Goal: Task Accomplishment & Management: Manage account settings

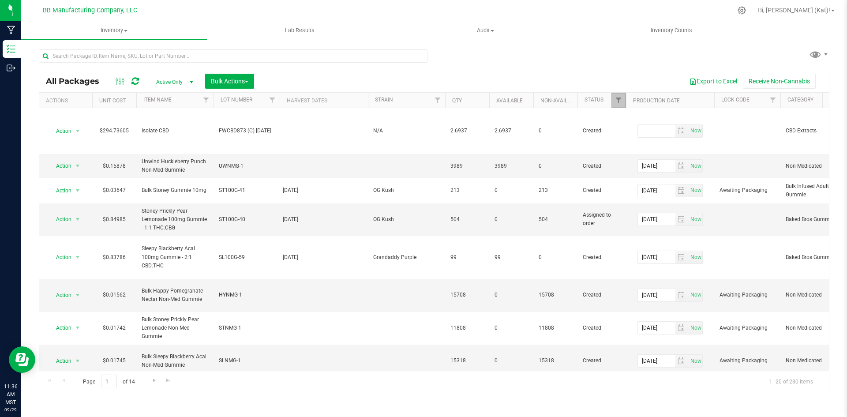
click at [618, 96] on link "Filter" at bounding box center [618, 100] width 15 height 15
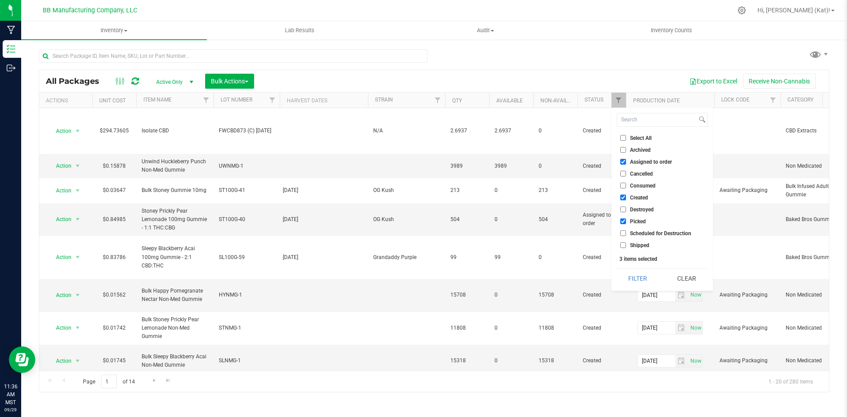
click at [632, 162] on span "Assigned to order" at bounding box center [651, 161] width 42 height 5
click at [626, 162] on input "Assigned to order" at bounding box center [623, 162] width 6 height 6
checkbox input "false"
click at [643, 274] on button "Filter" at bounding box center [638, 278] width 42 height 19
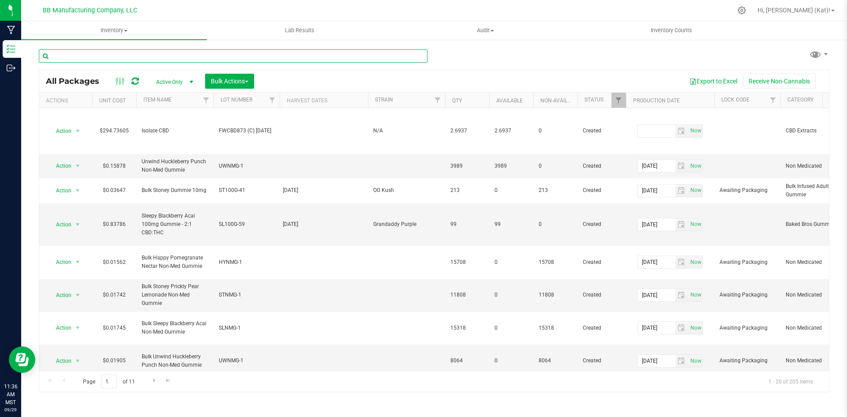
drag, startPoint x: 192, startPoint y: 72, endPoint x: 134, endPoint y: 54, distance: 61.1
click at [130, 53] on input "text" at bounding box center [233, 55] width 389 height 13
type input "lhr100ap-"
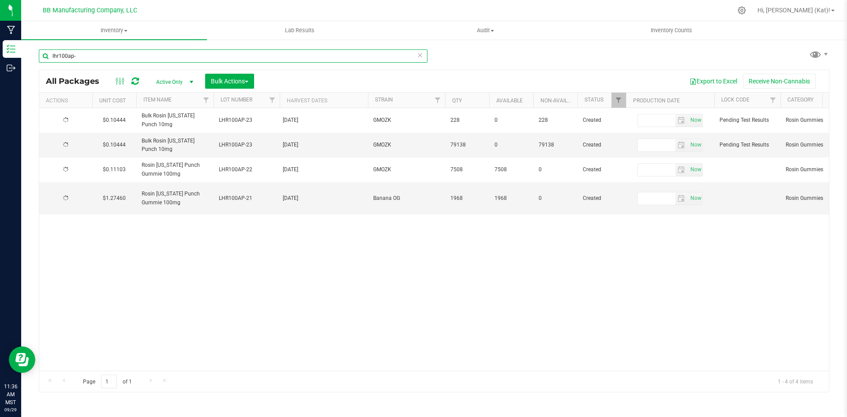
type input "[DATE]"
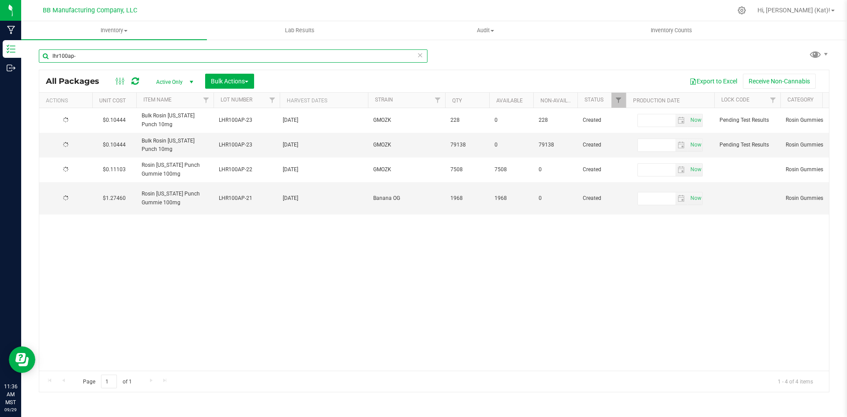
type input "[DATE]"
type input "lhr100ap-"
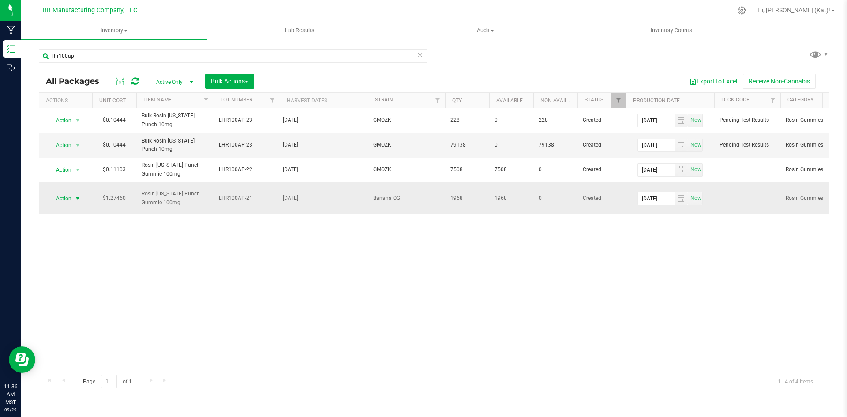
click at [73, 197] on span "select" at bounding box center [77, 198] width 11 height 12
click at [428, 248] on div "Action Action Edit attributes Global inventory Locate package Mark as sample Pa…" at bounding box center [434, 239] width 790 height 263
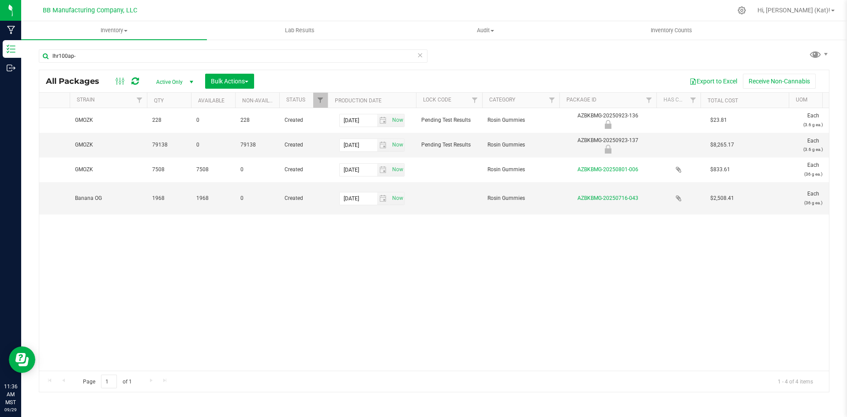
scroll to position [0, 560]
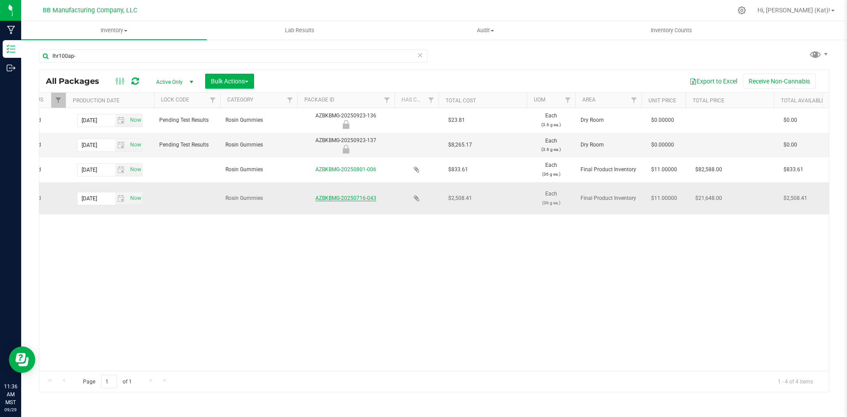
click at [342, 195] on link "AZBKBMG-20250716-043" at bounding box center [345, 198] width 61 height 6
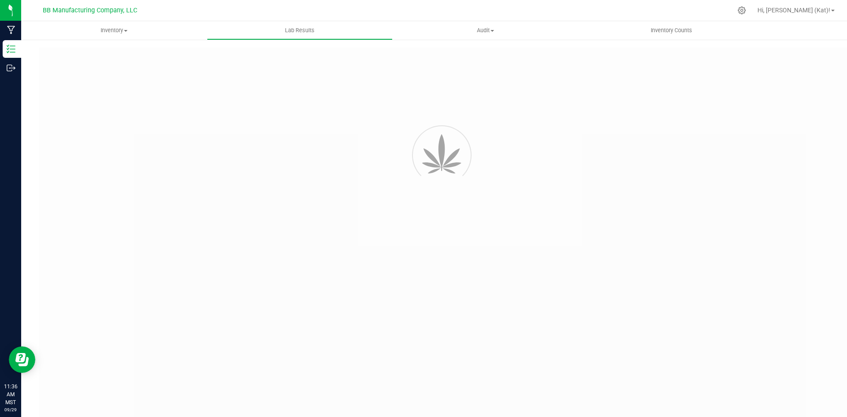
type input "AZBKBMG-20250611-021"
type input "2506KLAZ0797.3294"
type input "AZBKBMG-20250611-021"
type input "[DATE] 2:41 PM"
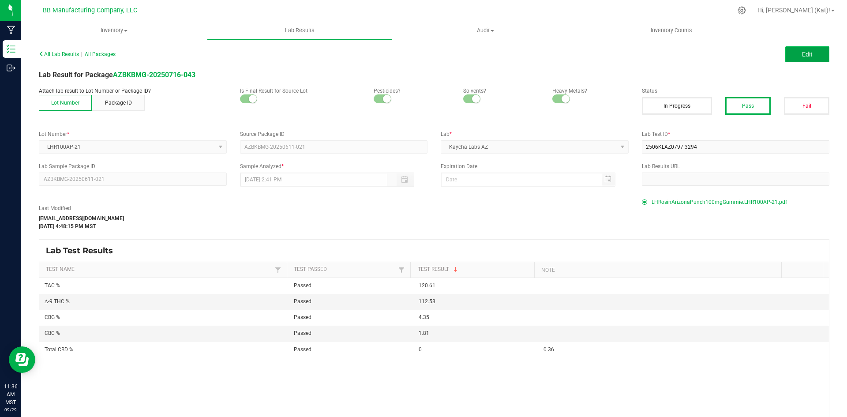
click at [805, 52] on button "Edit" at bounding box center [807, 54] width 44 height 16
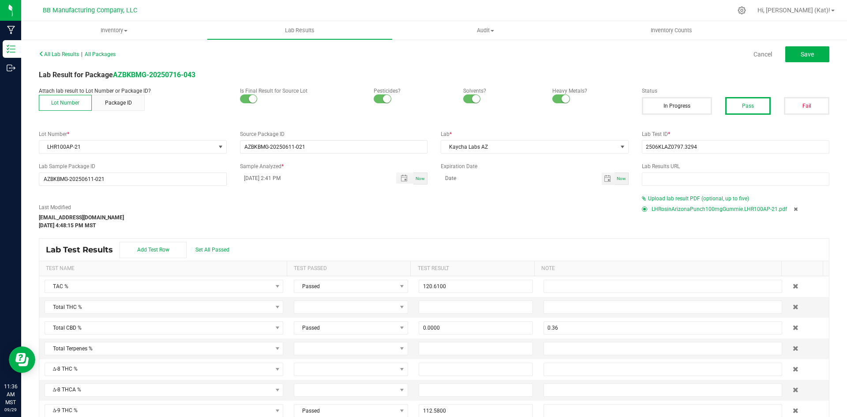
click at [794, 208] on icon at bounding box center [796, 208] width 4 height 5
click at [704, 198] on span "Upload lab result PDF (optional, up to five)" at bounding box center [698, 198] width 101 height 6
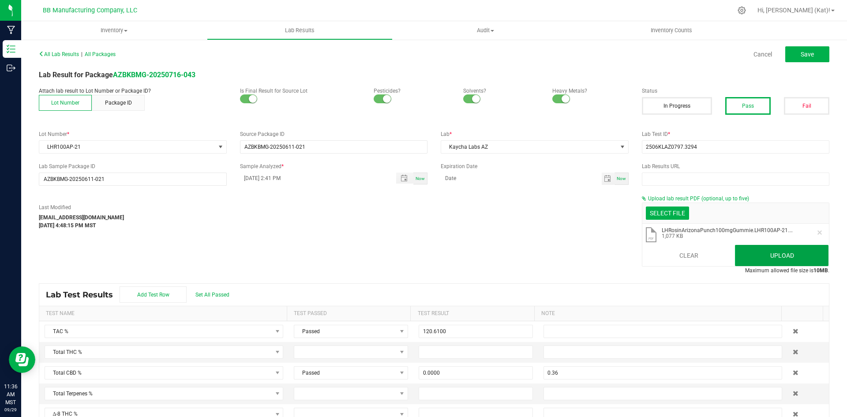
click at [778, 254] on button "Upload" at bounding box center [782, 255] width 94 height 21
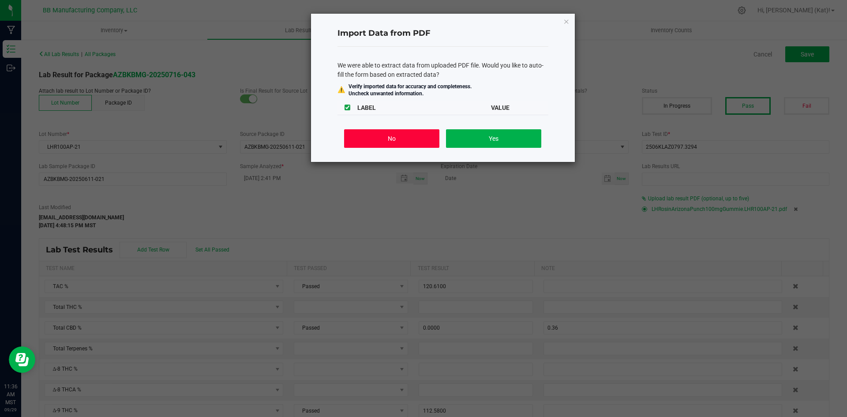
click at [413, 140] on button "No" at bounding box center [391, 138] width 95 height 19
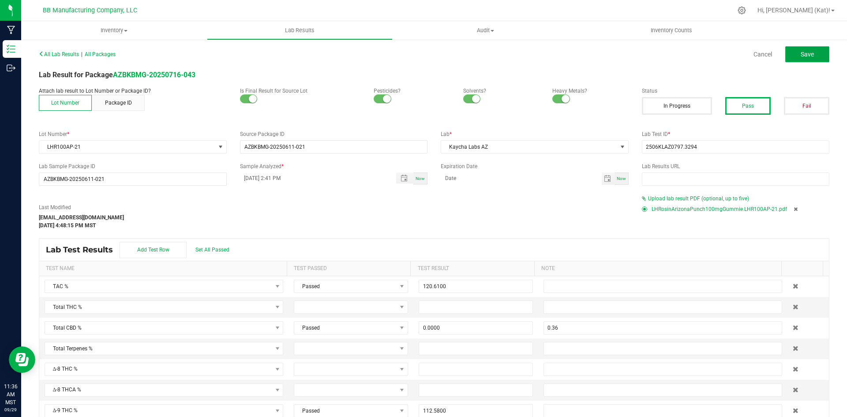
click at [807, 49] on button "Save" at bounding box center [807, 54] width 44 height 16
type input "0.0000"
type input "0.36"
type input "112.5800"
type input "1.8100"
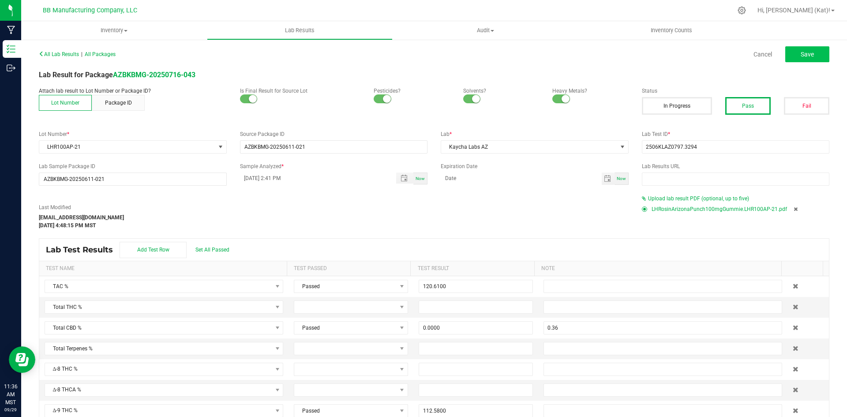
type input "4.3500"
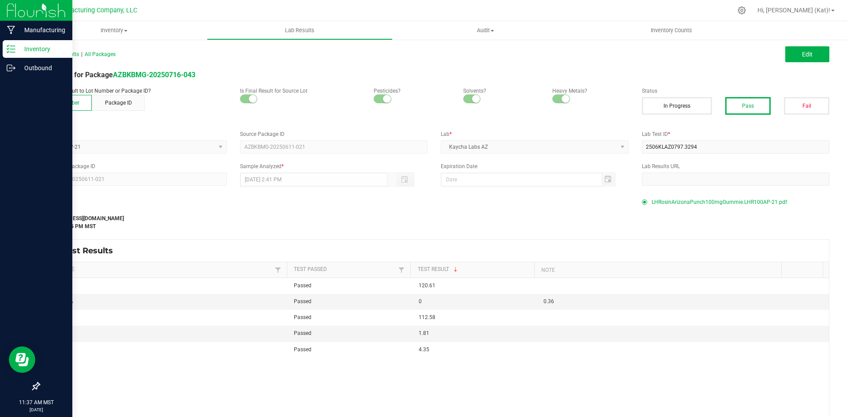
click at [19, 47] on p "Inventory" at bounding box center [41, 49] width 53 height 11
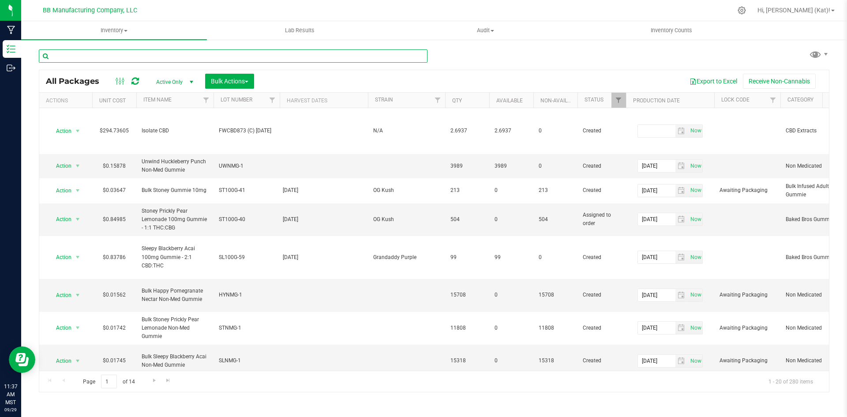
click at [153, 57] on input "text" at bounding box center [233, 55] width 389 height 13
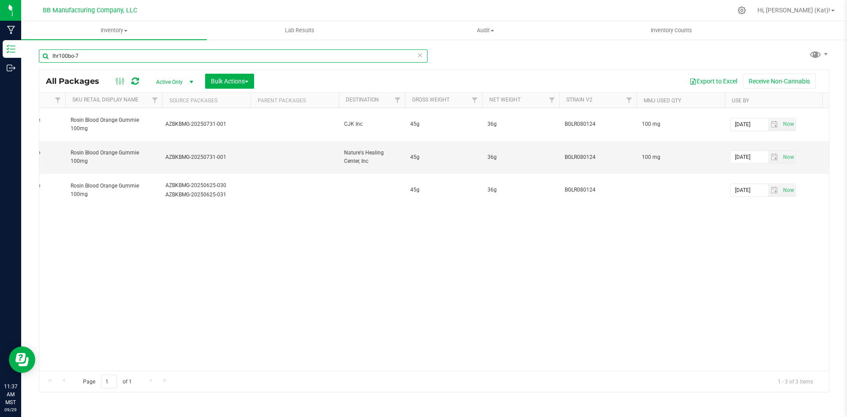
scroll to position [0, 2509]
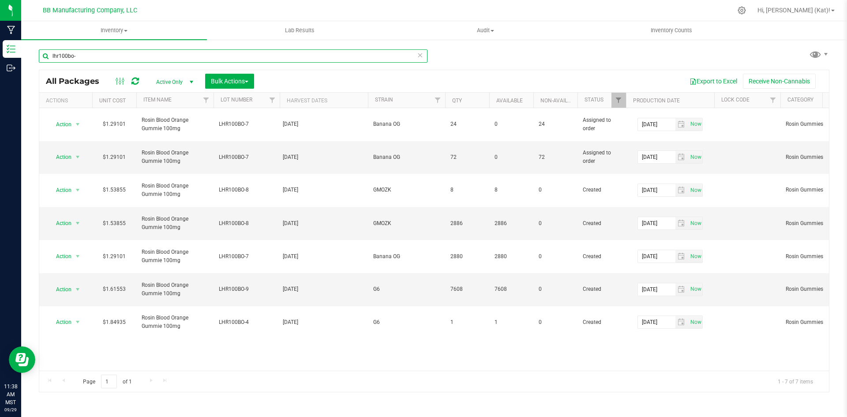
type input "lhr100bo-"
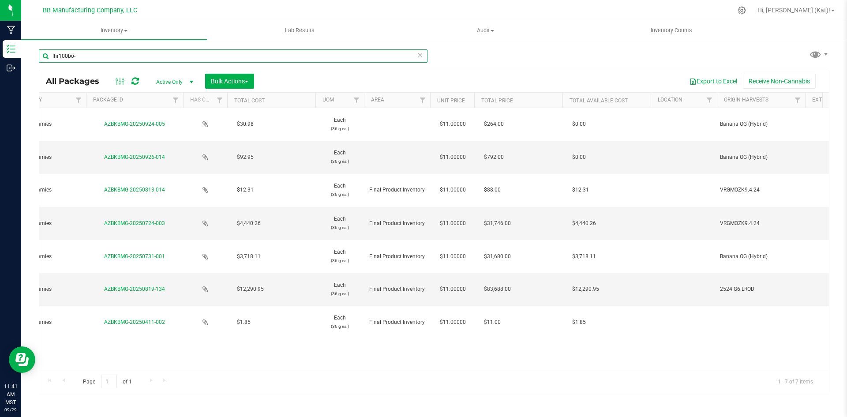
scroll to position [0, 564]
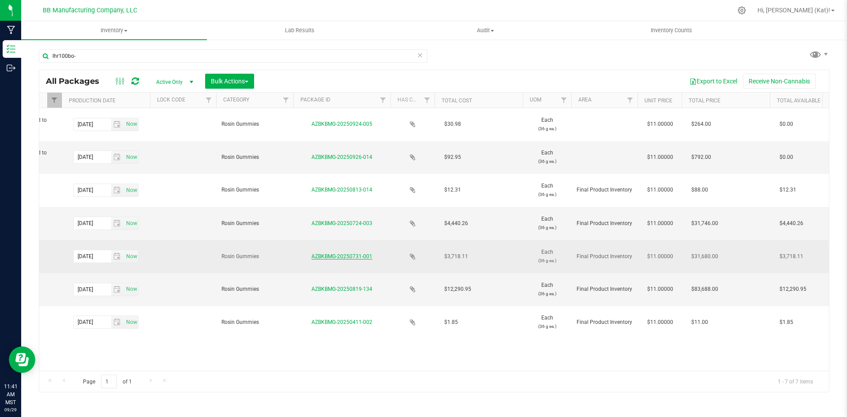
click at [354, 253] on link "AZBKBMG-20250731-001" at bounding box center [341, 256] width 61 height 6
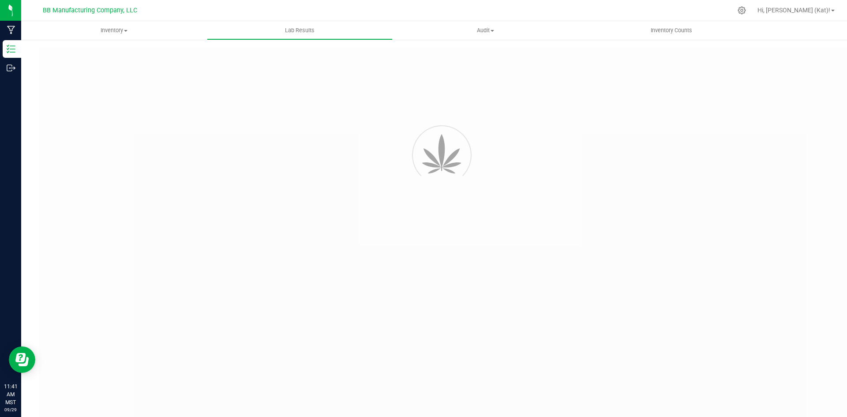
type input "AZBKBMG-20250625-031"
type input "2506APO2763.14269"
type input "AZBKBMG-20250625-031"
type input "[DATE] 9:39 AM"
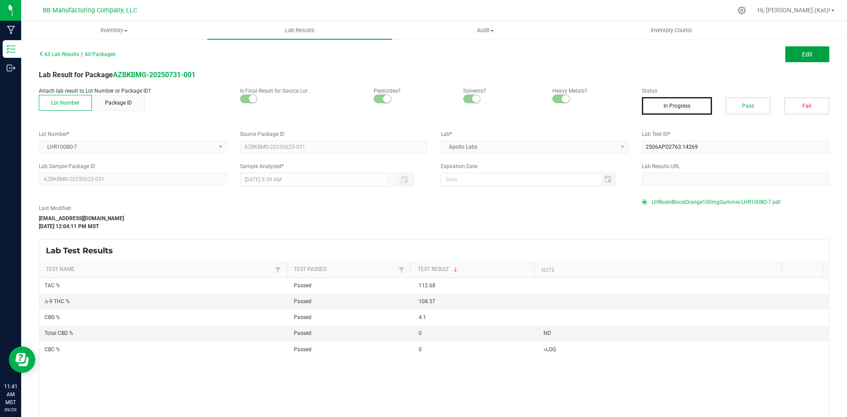
click at [806, 49] on button "Edit" at bounding box center [807, 54] width 44 height 16
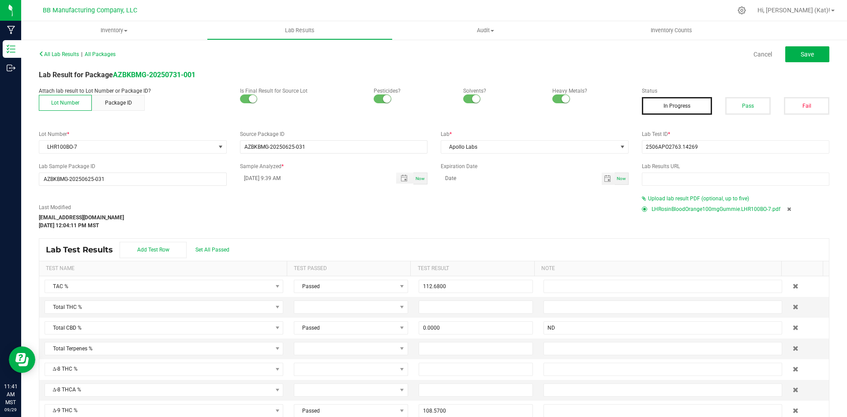
click at [787, 207] on icon at bounding box center [789, 208] width 4 height 5
click at [698, 199] on span "Upload lab result PDF (optional, up to five)" at bounding box center [698, 198] width 101 height 6
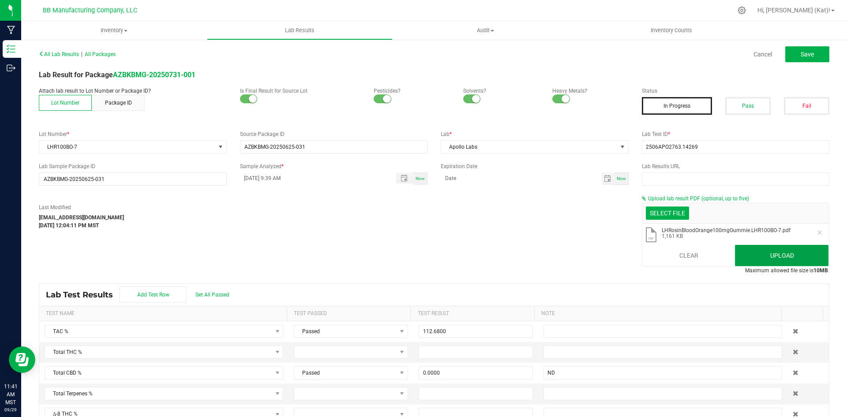
click at [761, 258] on button "Upload" at bounding box center [782, 255] width 94 height 21
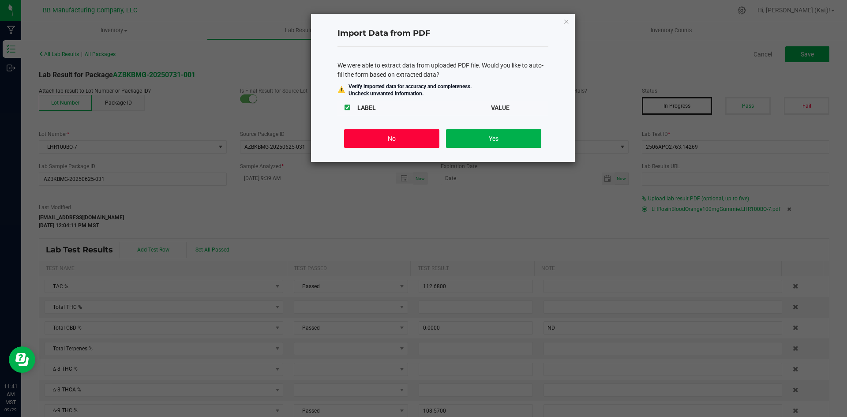
click at [406, 143] on button "No" at bounding box center [391, 138] width 95 height 19
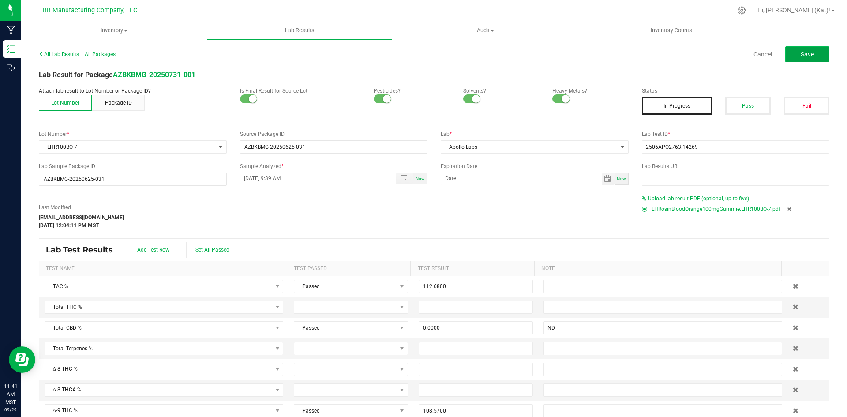
click at [813, 56] on button "Save" at bounding box center [807, 54] width 44 height 16
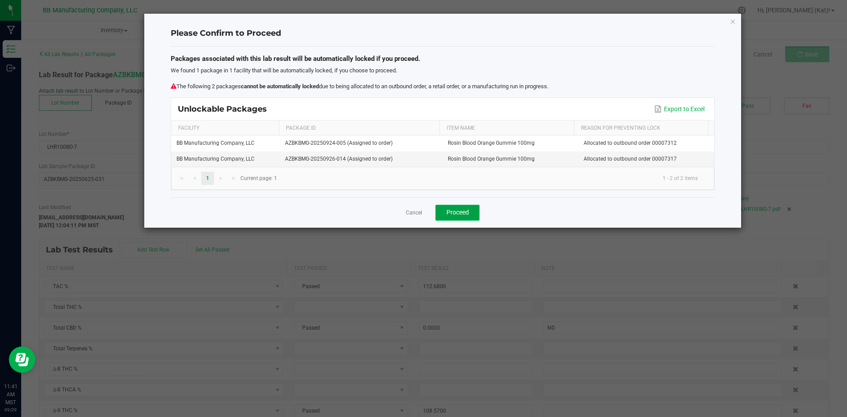
click at [466, 208] on button "Proceed" at bounding box center [457, 213] width 44 height 16
type input "0.0000"
type input "ND"
type input "108.5700"
type input "0.0000"
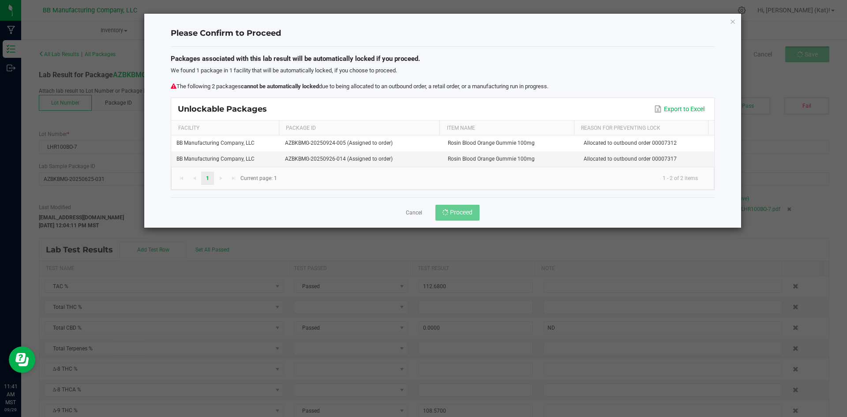
type input "<LOQ"
type input "4.1000"
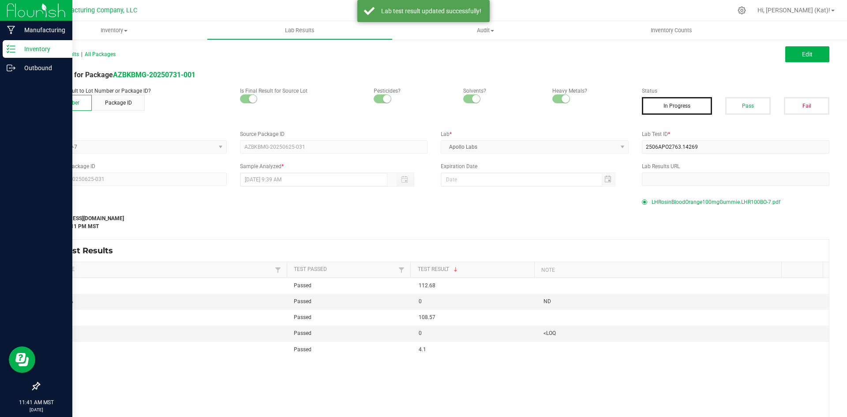
click at [12, 49] on line at bounding box center [12, 49] width 5 height 0
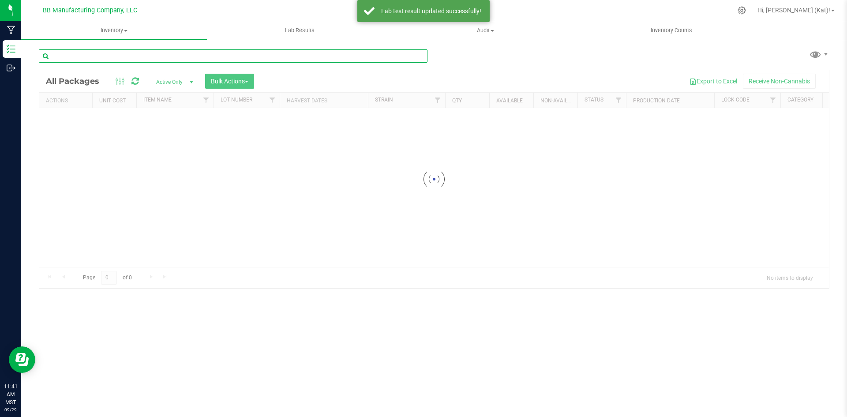
click at [157, 56] on input "text" at bounding box center [233, 55] width 389 height 13
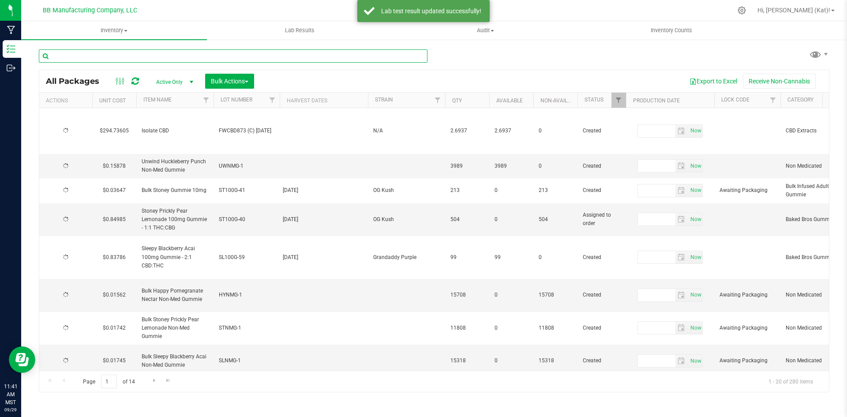
type input "[DATE]"
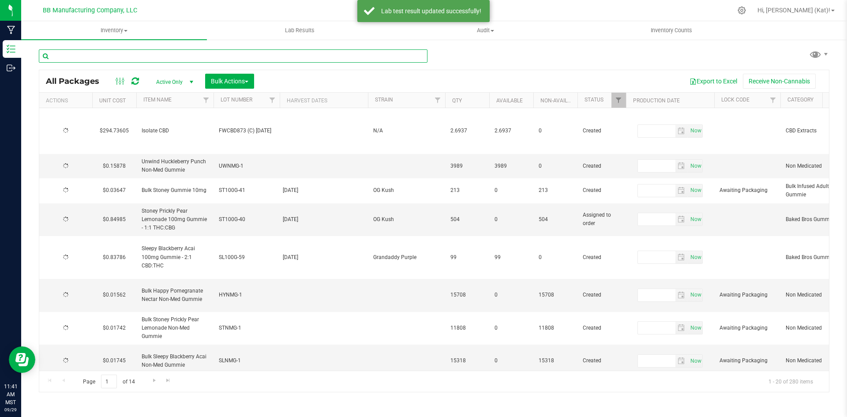
type input "[DATE]"
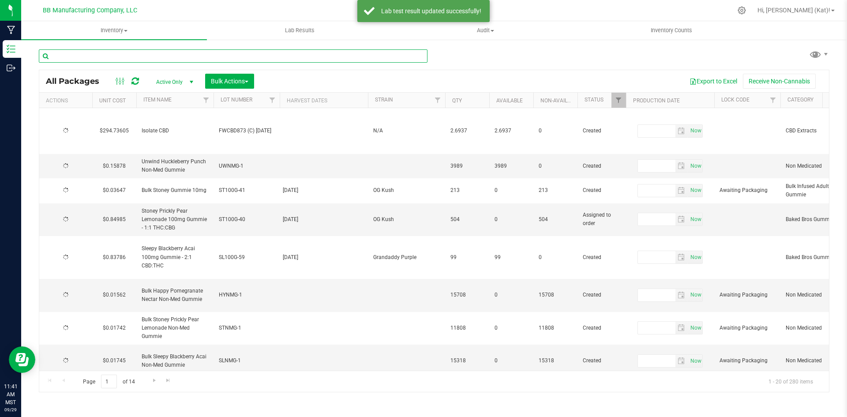
type input "[DATE]"
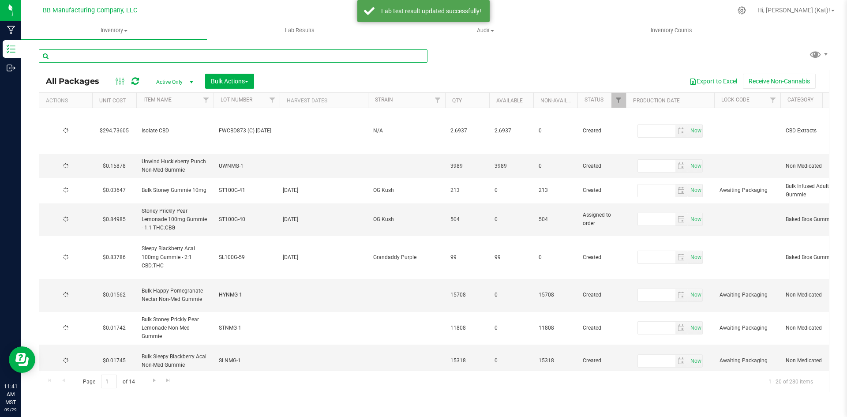
type input "[DATE]"
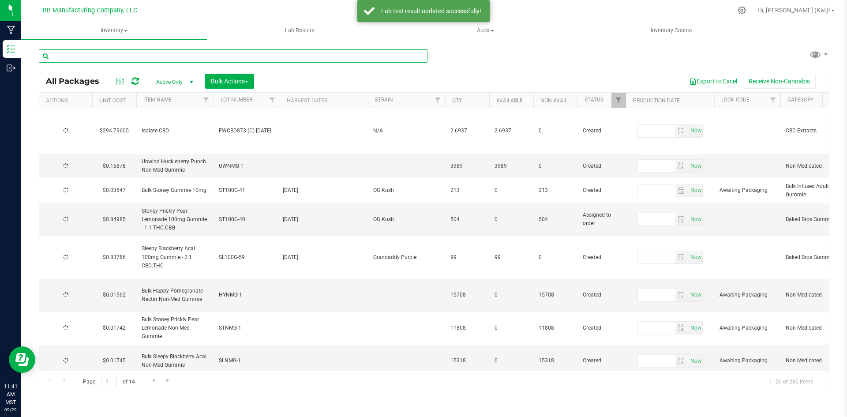
type input "[DATE]"
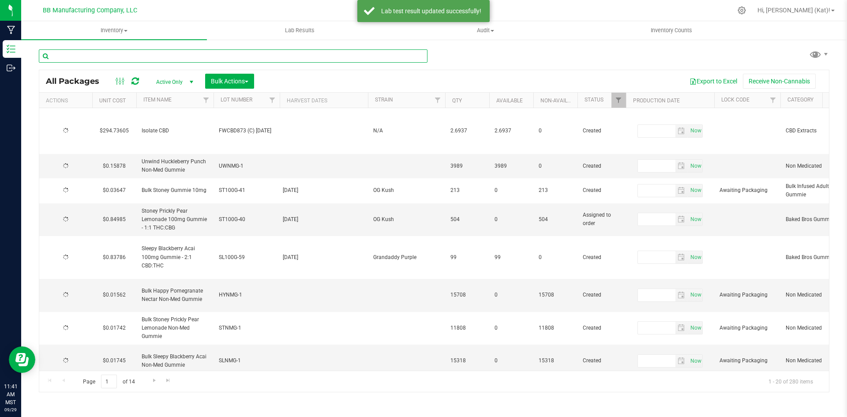
type input "[DATE]"
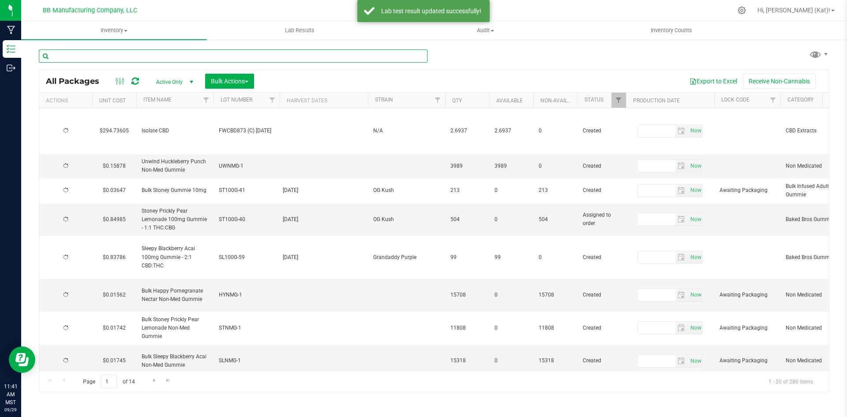
type input "[DATE]"
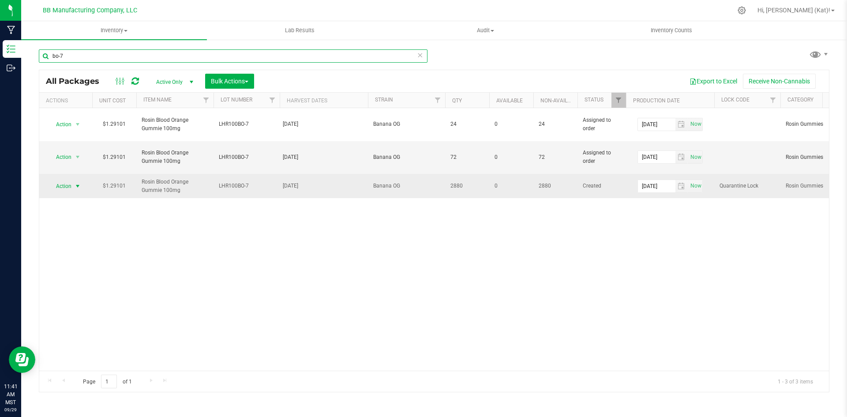
type input "bo-7"
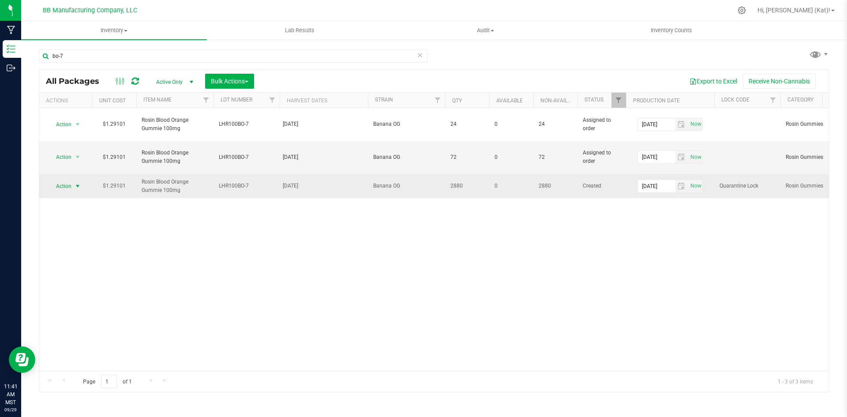
click at [66, 180] on span "Action" at bounding box center [60, 186] width 24 height 12
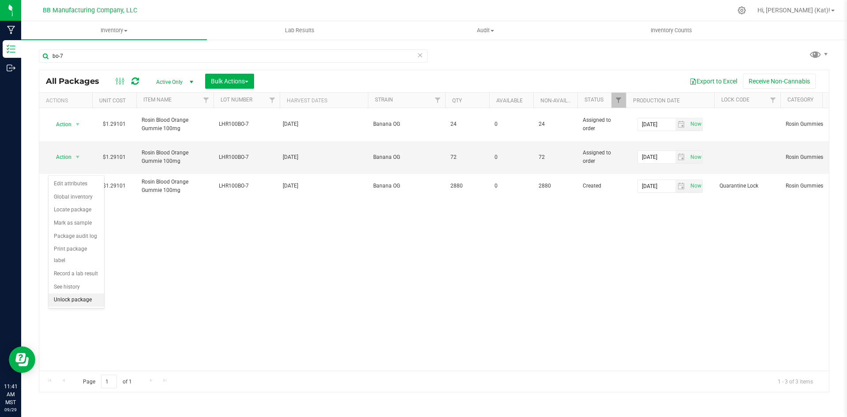
click at [90, 293] on li "Unlock package" at bounding box center [77, 299] width 56 height 13
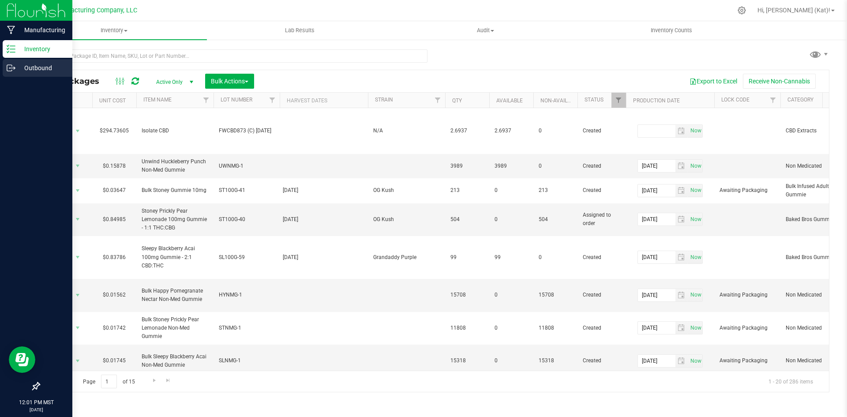
click at [34, 67] on p "Outbound" at bounding box center [41, 68] width 53 height 11
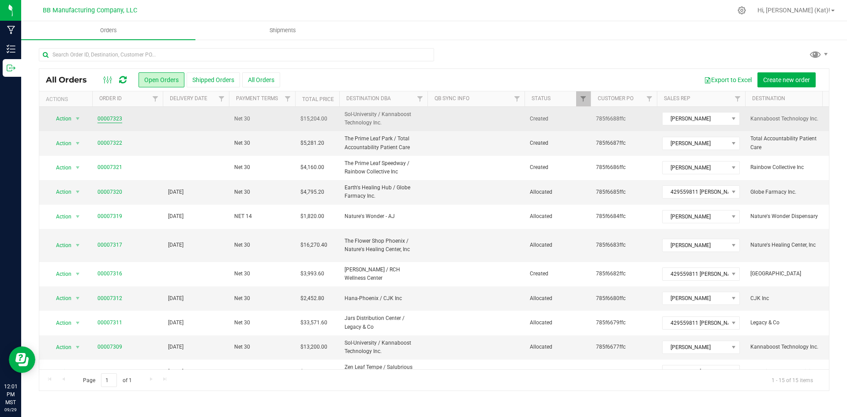
click at [113, 118] on link "00007323" at bounding box center [110, 119] width 25 height 8
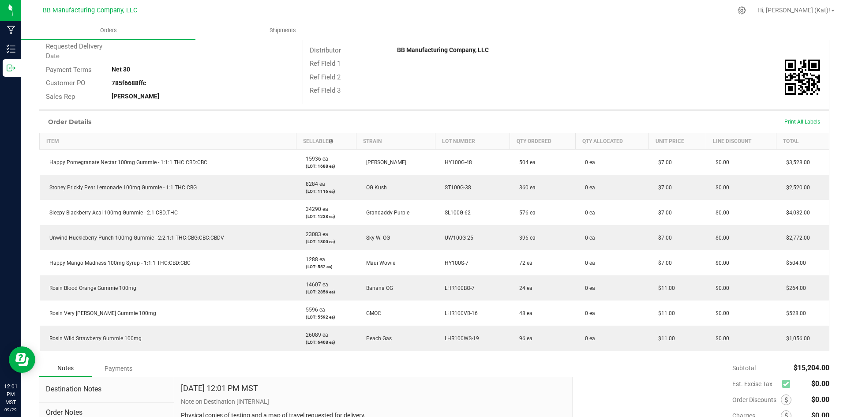
scroll to position [132, 0]
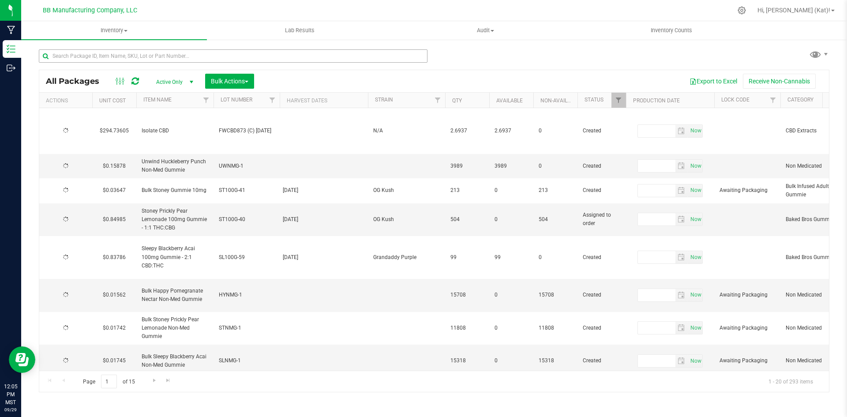
type input "[DATE]"
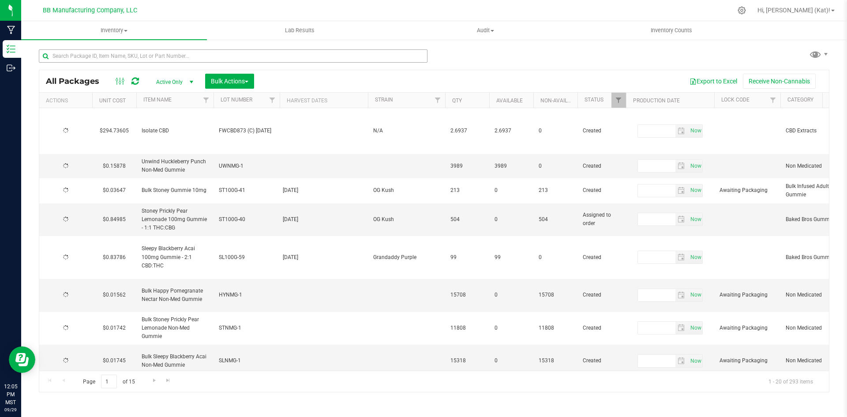
type input "[DATE]"
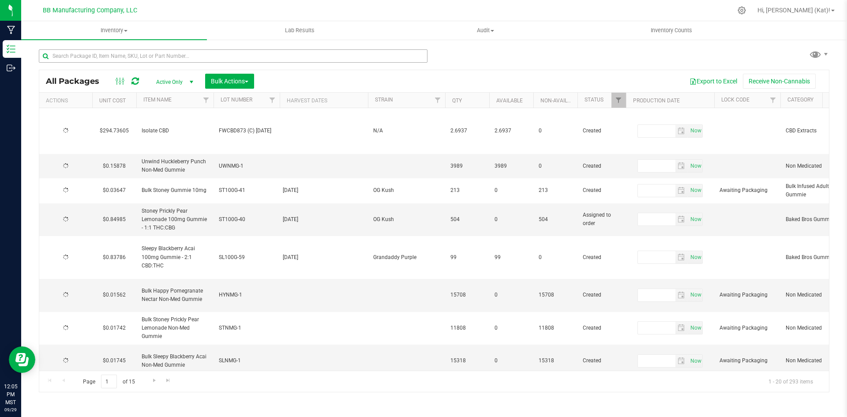
type input "[DATE]"
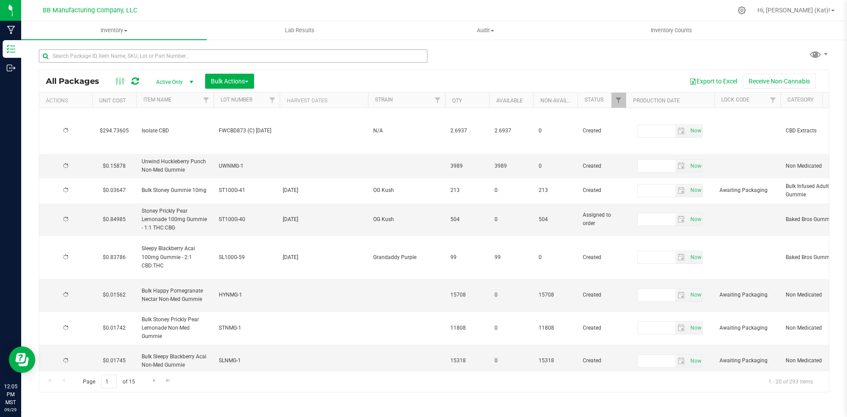
type input "[DATE]"
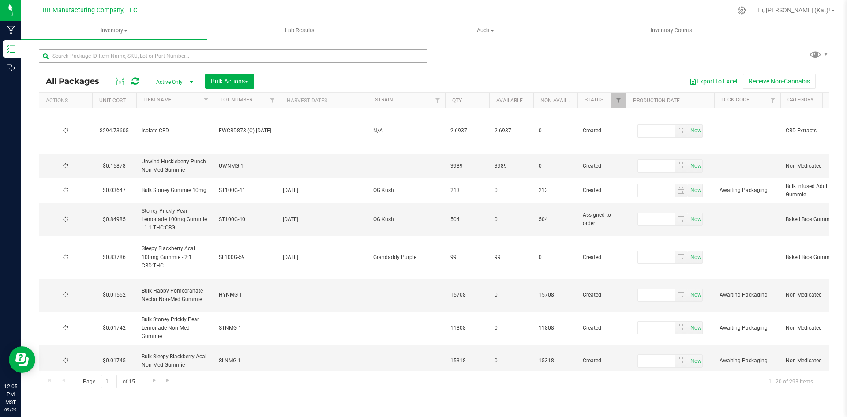
type input "[DATE]"
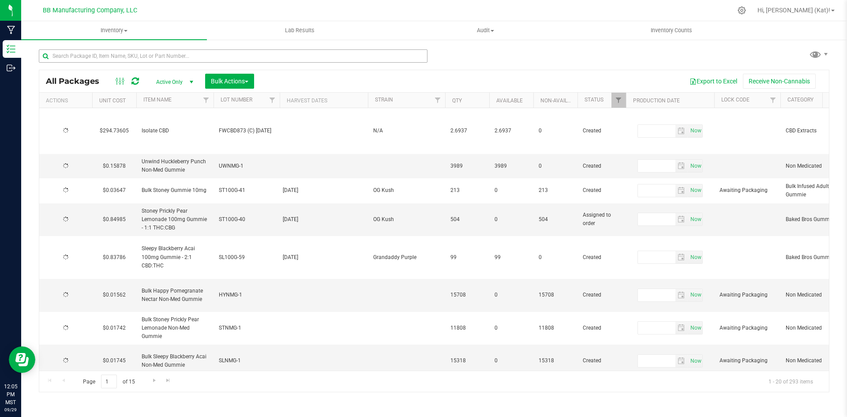
type input "[DATE]"
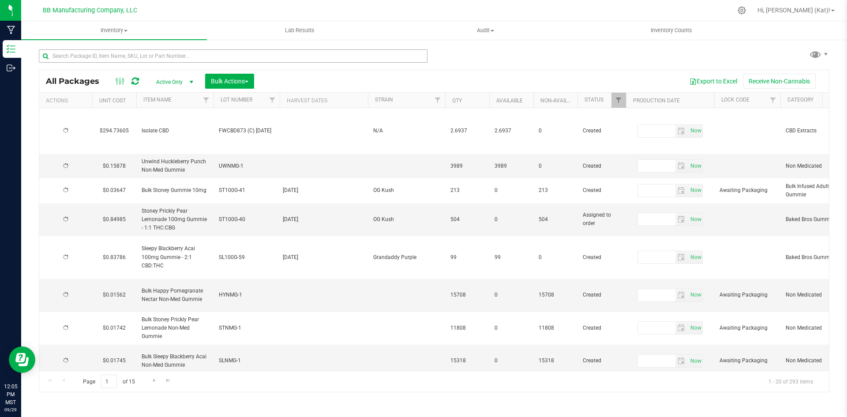
type input "[DATE]"
click at [203, 55] on input "text" at bounding box center [233, 55] width 389 height 13
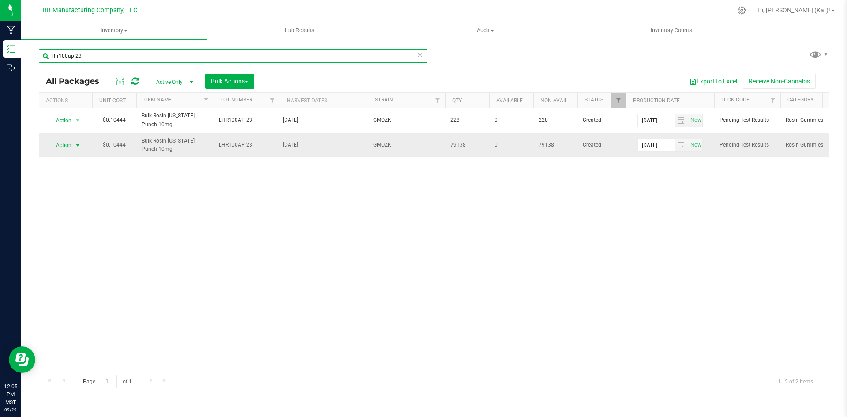
type input "lhr100ap-23"
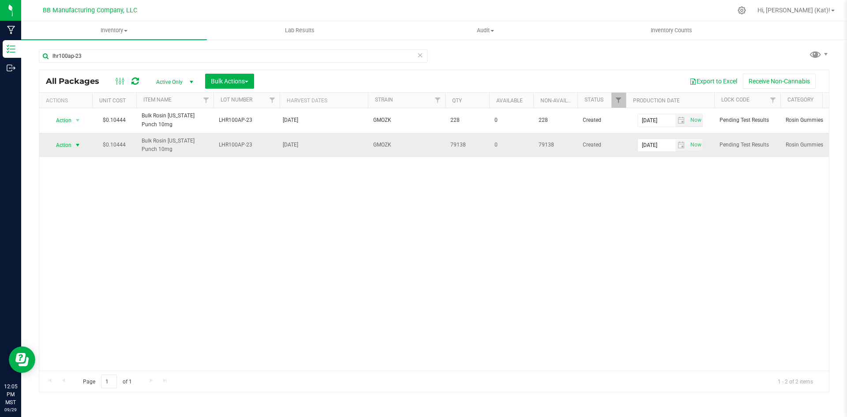
click at [73, 142] on span "select" at bounding box center [77, 145] width 11 height 12
click at [91, 270] on li "Unlock package" at bounding box center [77, 276] width 56 height 13
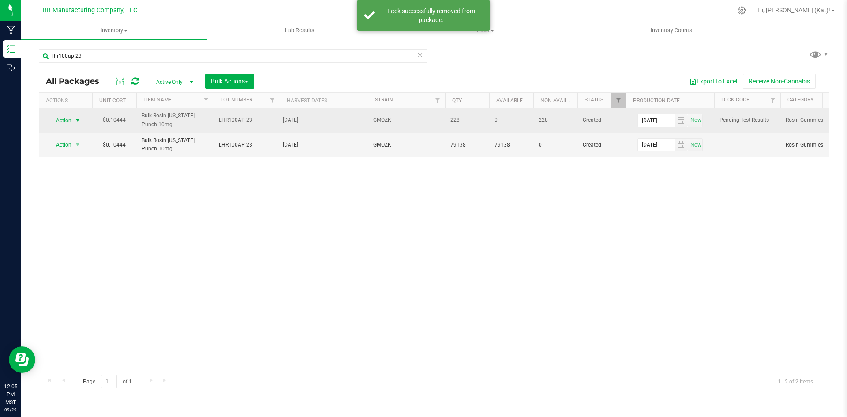
click at [71, 120] on span "Action" at bounding box center [60, 120] width 24 height 12
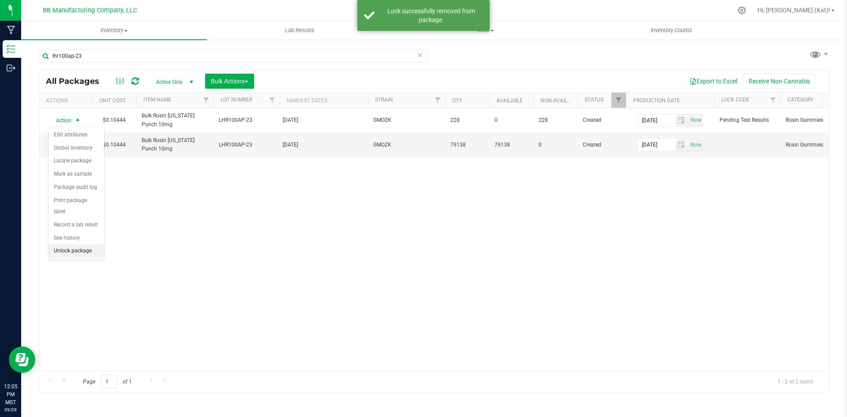
click at [78, 244] on li "Unlock package" at bounding box center [77, 250] width 56 height 13
click at [241, 83] on span "Bulk Actions" at bounding box center [230, 81] width 38 height 7
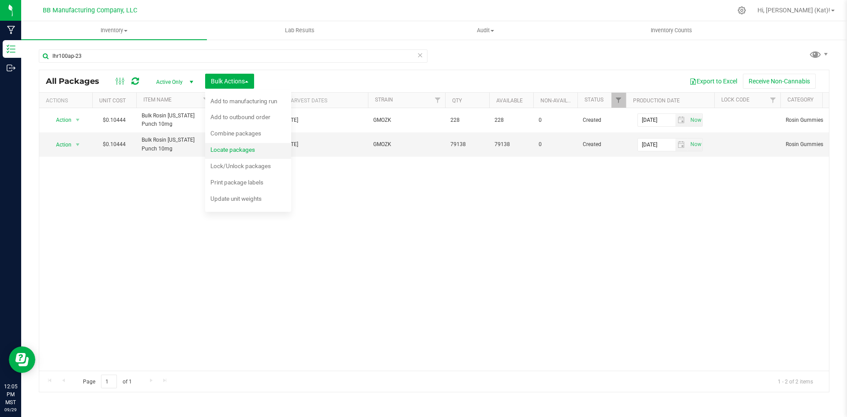
click at [251, 146] on span "Locate packages" at bounding box center [232, 149] width 45 height 7
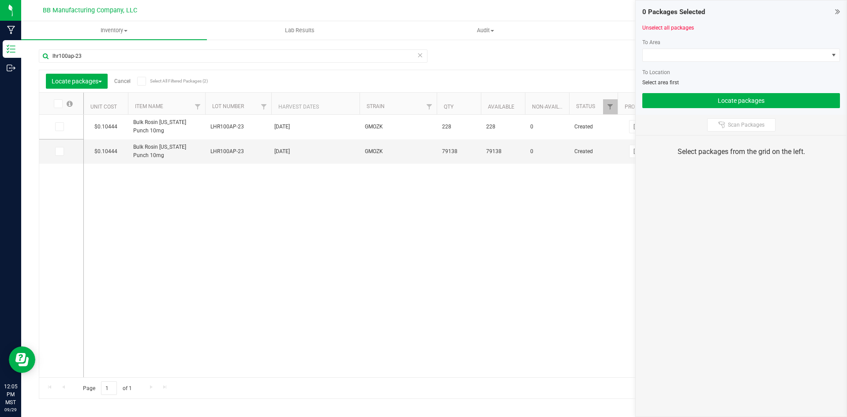
click at [61, 127] on icon at bounding box center [59, 127] width 6 height 0
click at [0, 0] on input "checkbox" at bounding box center [0, 0] width 0 height 0
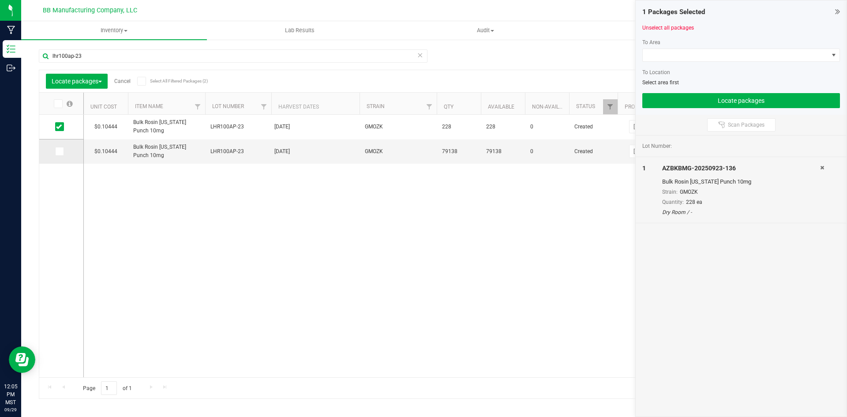
click at [58, 151] on icon at bounding box center [59, 151] width 6 height 0
click at [0, 0] on input "checkbox" at bounding box center [0, 0] width 0 height 0
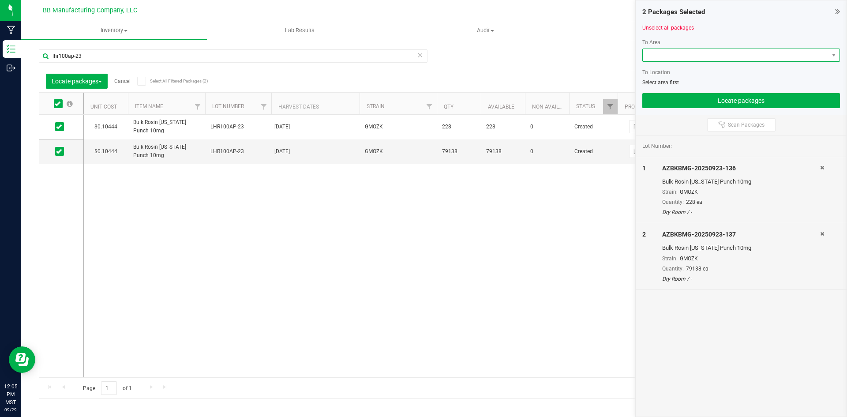
click at [675, 56] on span at bounding box center [736, 55] width 186 height 12
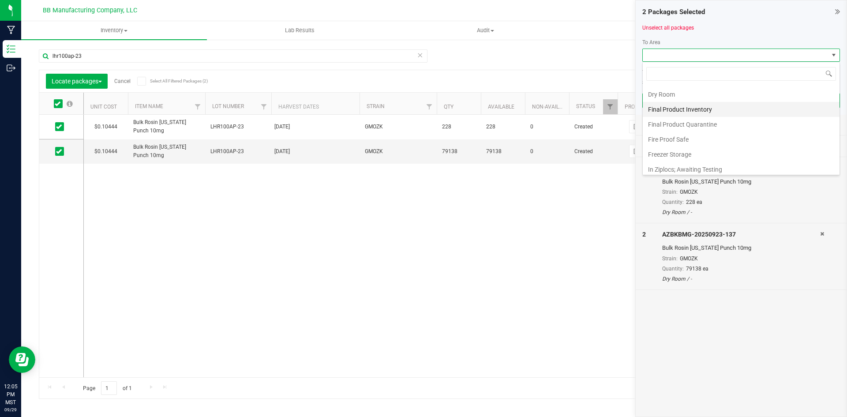
scroll to position [132, 0]
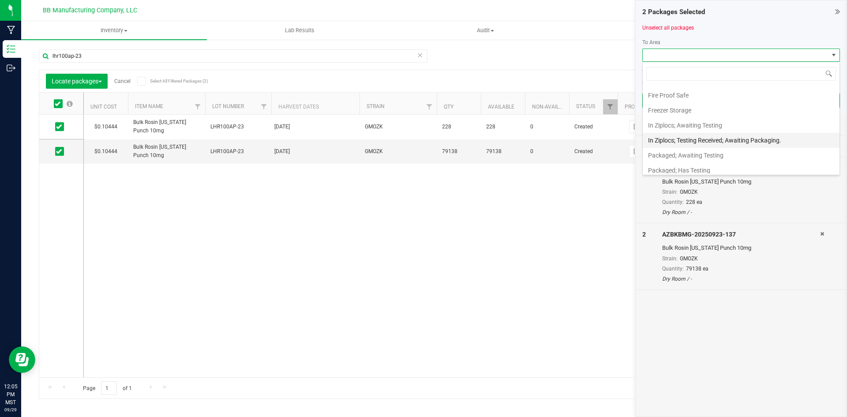
click at [730, 142] on li "In Ziplocs; Testing Received; Awaiting Packaging." at bounding box center [741, 140] width 197 height 15
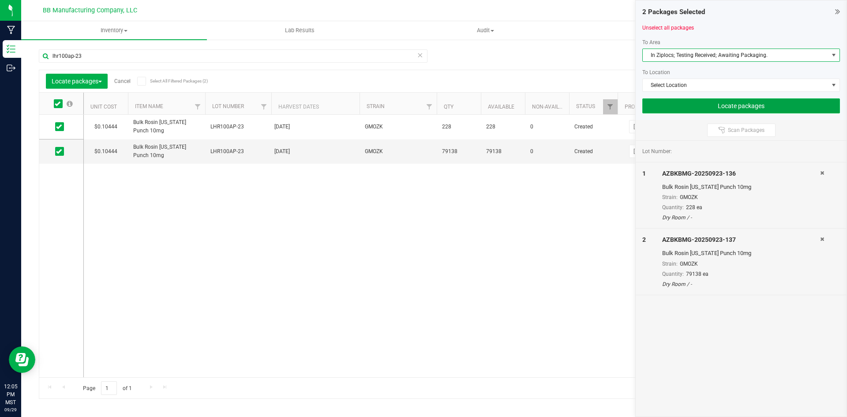
click at [744, 107] on button "Locate packages" at bounding box center [741, 105] width 198 height 15
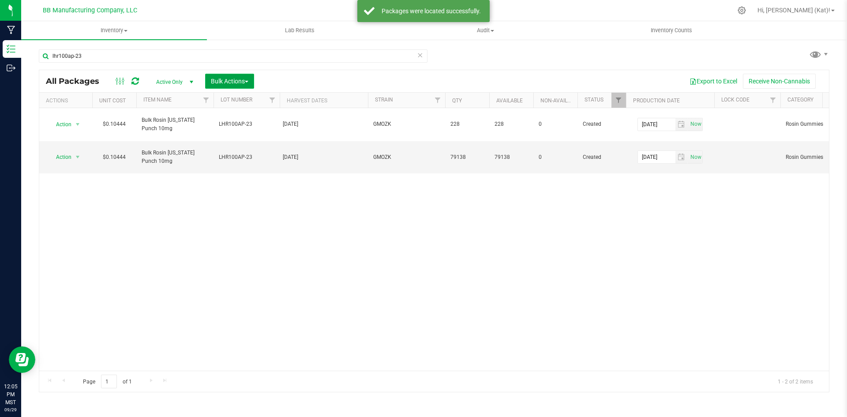
click at [230, 83] on span "Bulk Actions" at bounding box center [230, 81] width 38 height 7
click at [251, 163] on span "Lock/Unlock packages" at bounding box center [240, 165] width 60 height 7
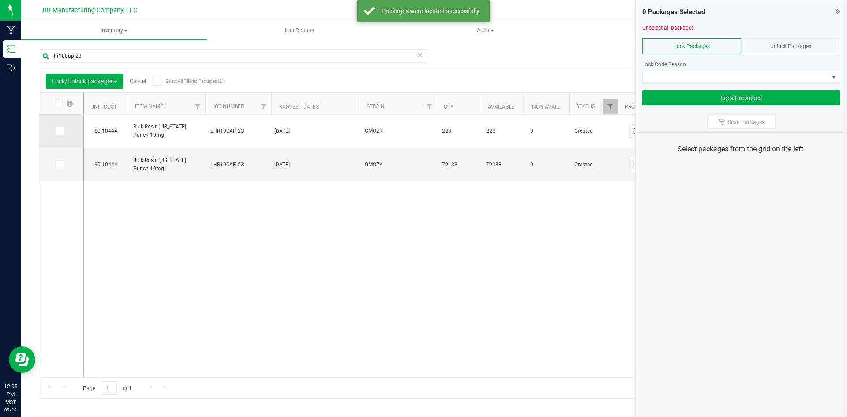
click at [56, 130] on span at bounding box center [59, 131] width 9 height 9
click at [0, 0] on input "checkbox" at bounding box center [0, 0] width 0 height 0
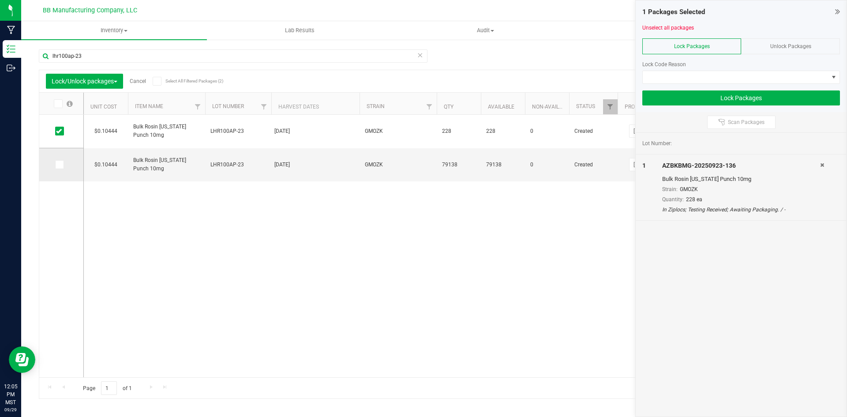
click at [61, 165] on icon at bounding box center [59, 165] width 6 height 0
click at [0, 0] on input "checkbox" at bounding box center [0, 0] width 0 height 0
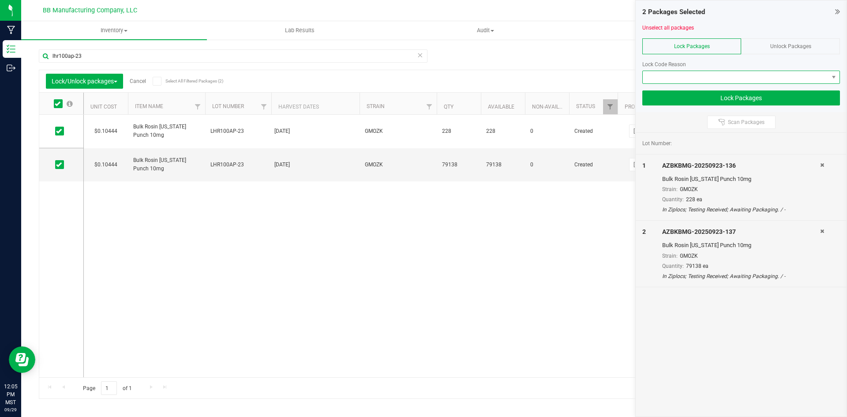
click at [755, 74] on span at bounding box center [736, 77] width 186 height 12
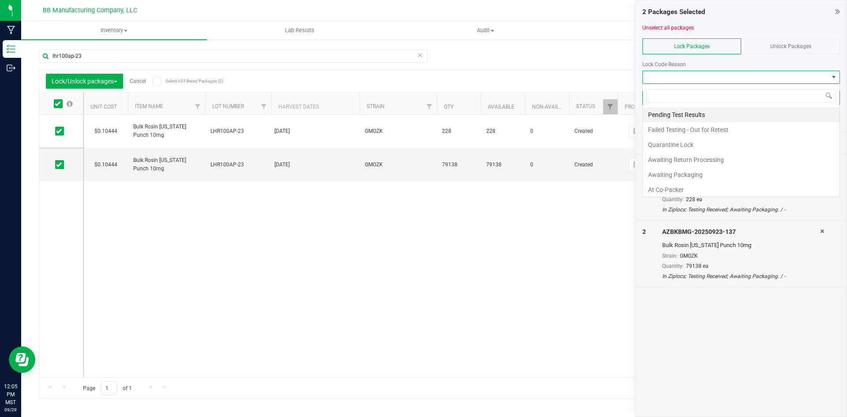
scroll to position [13, 198]
click at [708, 176] on li "Awaiting Packaging" at bounding box center [741, 174] width 197 height 15
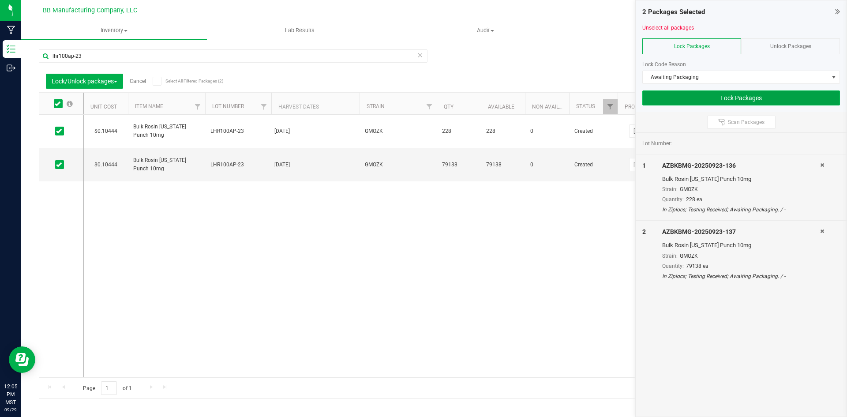
click at [756, 98] on button "Lock Packages" at bounding box center [741, 97] width 198 height 15
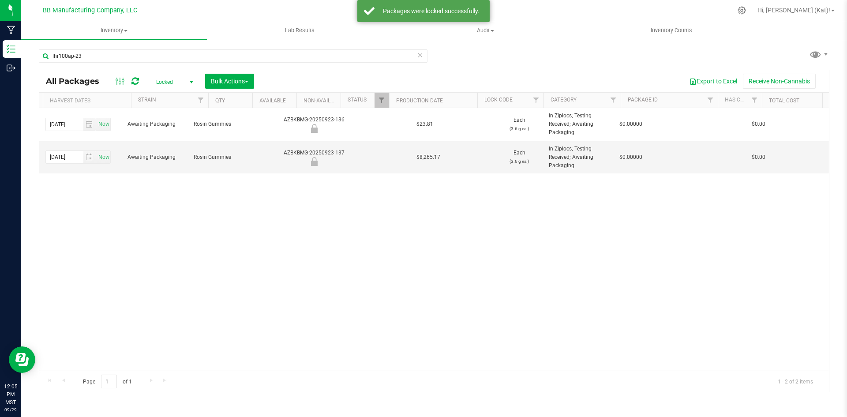
scroll to position [0, 603]
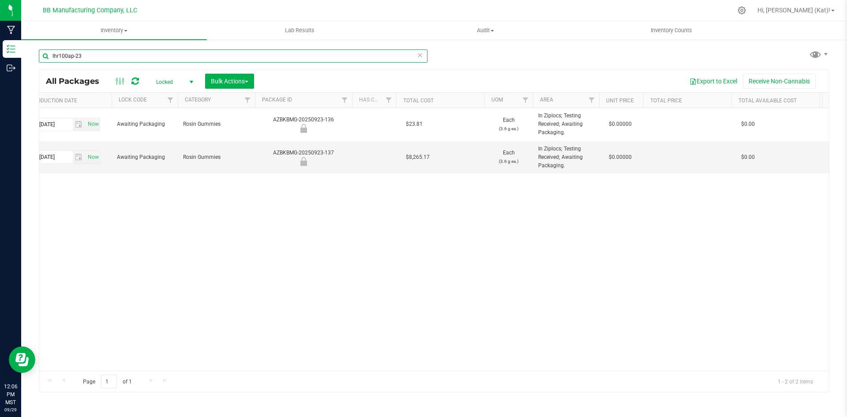
click at [221, 58] on input "lhr100ap-23" at bounding box center [233, 55] width 389 height 13
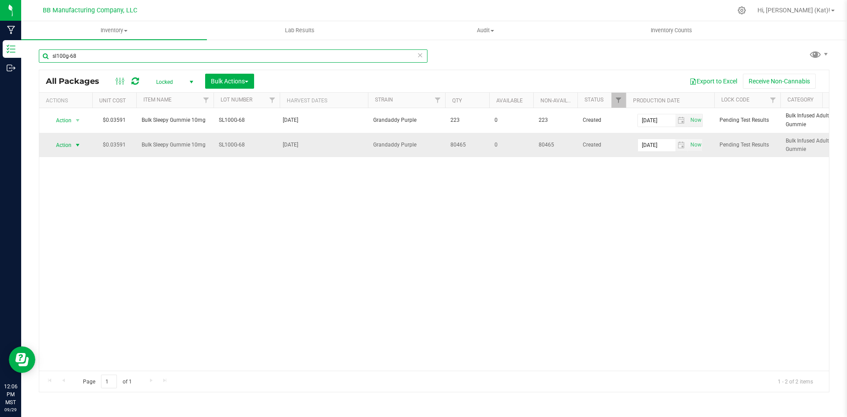
type input "sl100g-68"
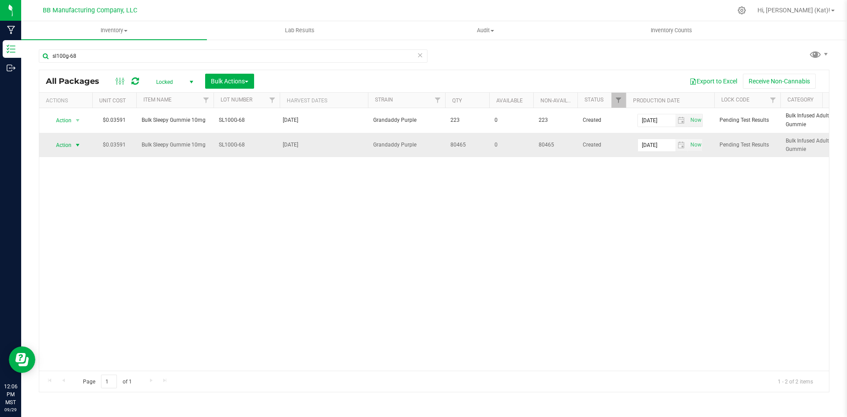
click at [67, 143] on span "Action" at bounding box center [60, 145] width 24 height 12
click at [68, 144] on span "Action" at bounding box center [60, 145] width 24 height 12
click at [93, 270] on li "Unlock package" at bounding box center [77, 276] width 56 height 13
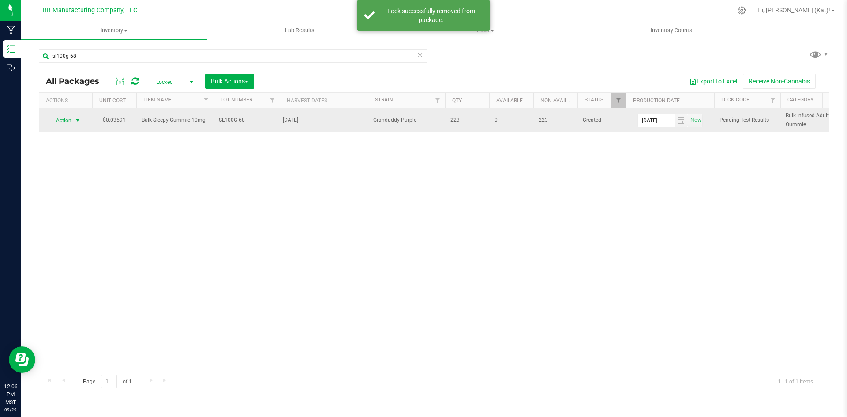
click at [71, 119] on span "Action" at bounding box center [60, 120] width 24 height 12
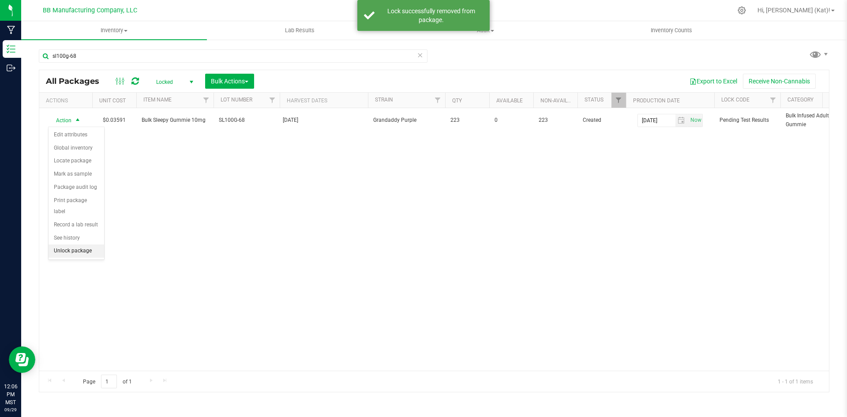
click at [87, 244] on li "Unlock package" at bounding box center [77, 250] width 56 height 13
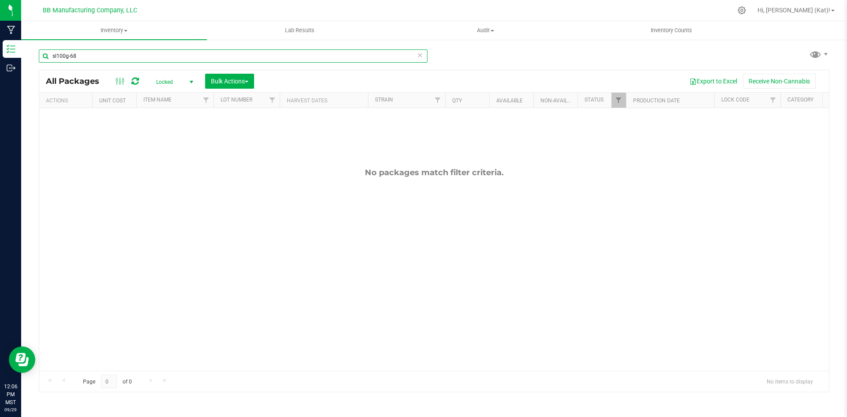
click at [113, 56] on input "sl100g-68" at bounding box center [233, 55] width 389 height 13
click at [116, 56] on input "sl100g-68" at bounding box center [233, 55] width 389 height 13
type input "bulk sleepy"
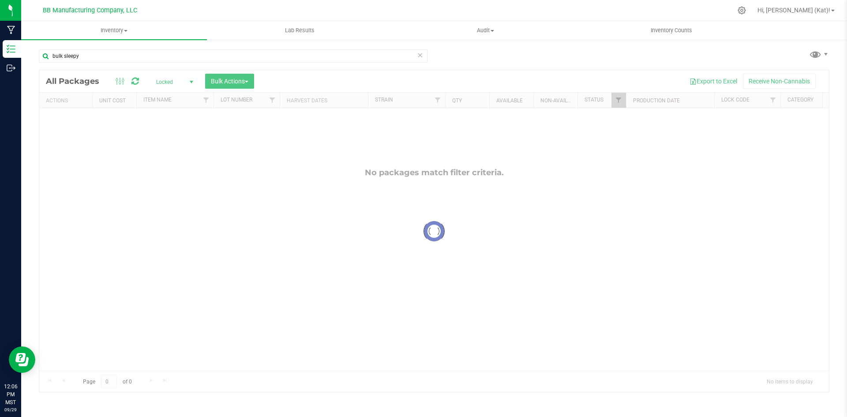
click at [179, 84] on div at bounding box center [434, 231] width 790 height 322
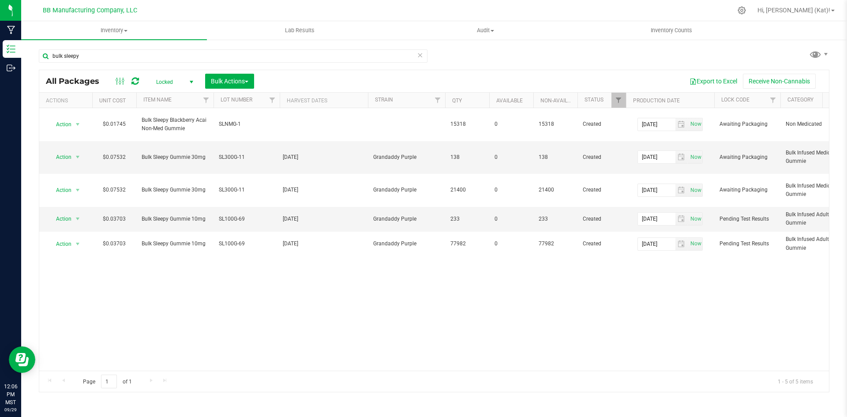
click at [185, 84] on span "Locked" at bounding box center [173, 82] width 49 height 12
click at [179, 94] on li "Active Only" at bounding box center [173, 96] width 48 height 13
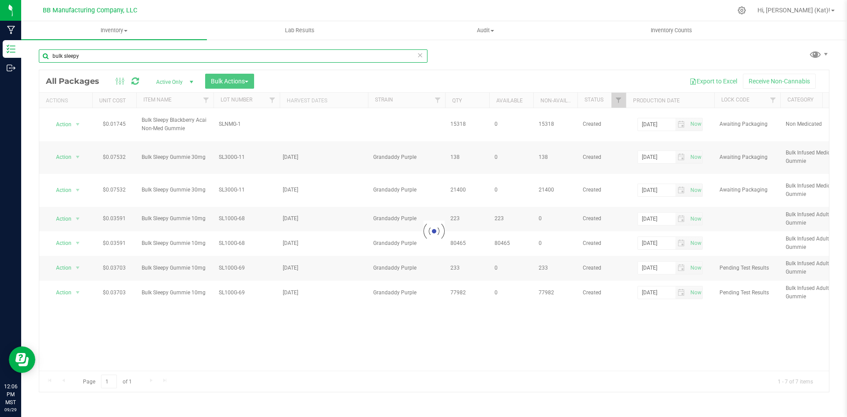
click at [120, 58] on input "bulk sleepy" at bounding box center [233, 55] width 389 height 13
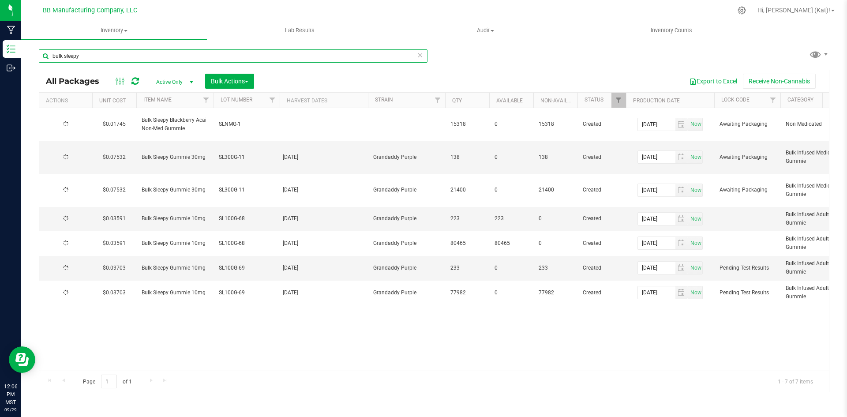
click at [120, 58] on input "bulk sleepy" at bounding box center [233, 55] width 389 height 13
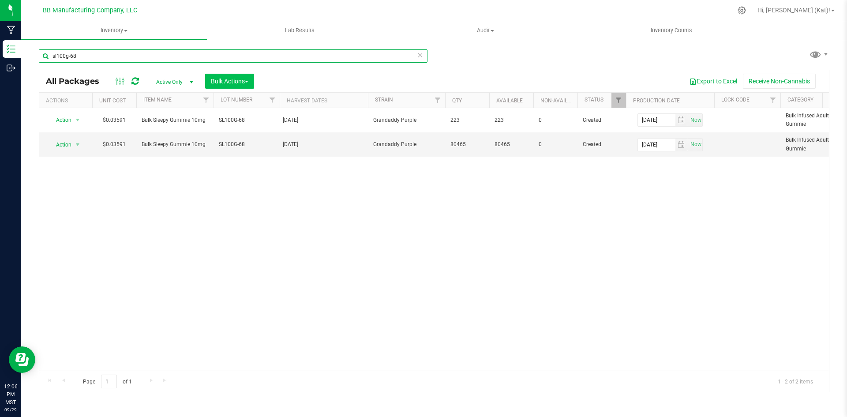
type input "sl100g-68"
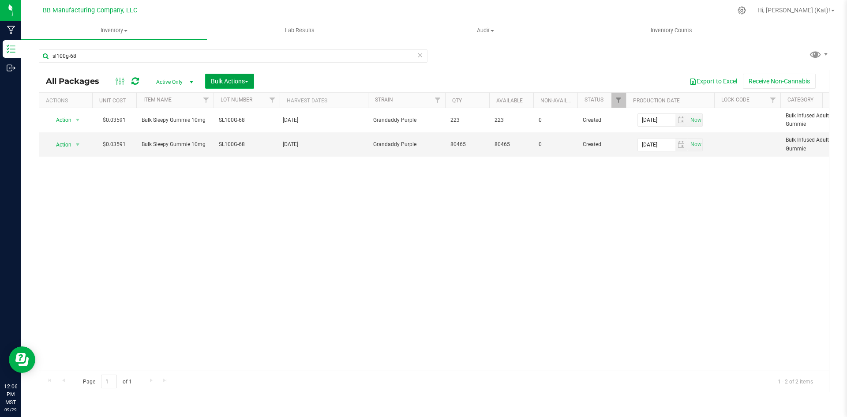
click at [235, 81] on span "Bulk Actions" at bounding box center [230, 81] width 38 height 7
click at [245, 149] on span "Locate packages" at bounding box center [232, 149] width 45 height 7
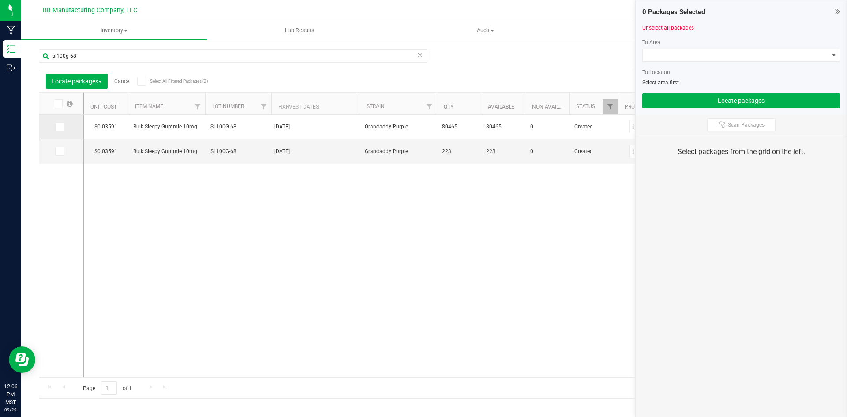
click at [55, 128] on span at bounding box center [59, 126] width 9 height 9
click at [0, 0] on input "checkbox" at bounding box center [0, 0] width 0 height 0
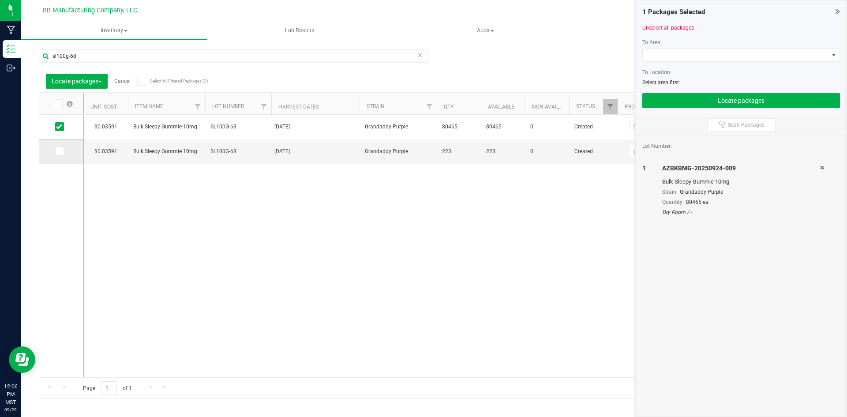
click at [63, 147] on span at bounding box center [59, 151] width 9 height 9
click at [0, 0] on input "checkbox" at bounding box center [0, 0] width 0 height 0
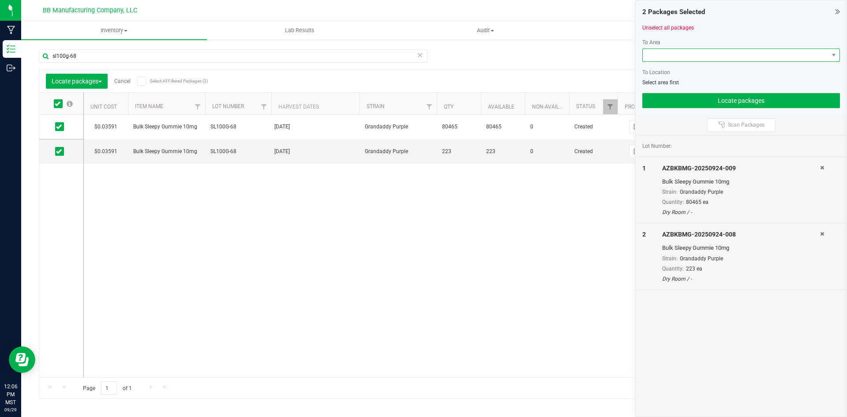
click at [727, 50] on span at bounding box center [736, 55] width 186 height 12
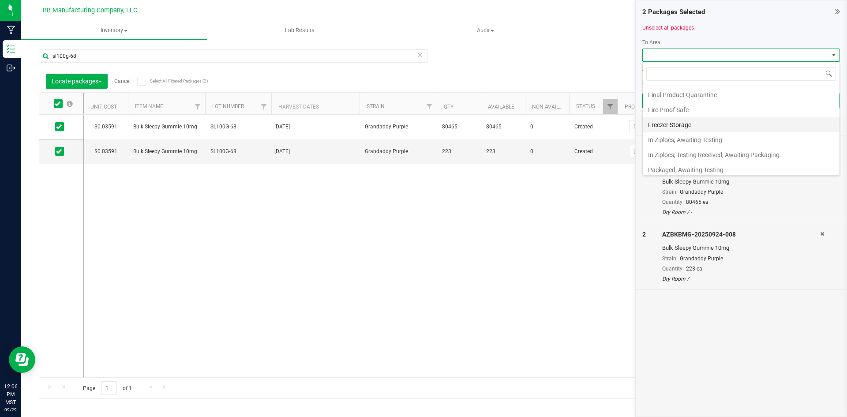
scroll to position [132, 0]
click at [728, 166] on li "Packaged; Has Testing" at bounding box center [741, 170] width 197 height 15
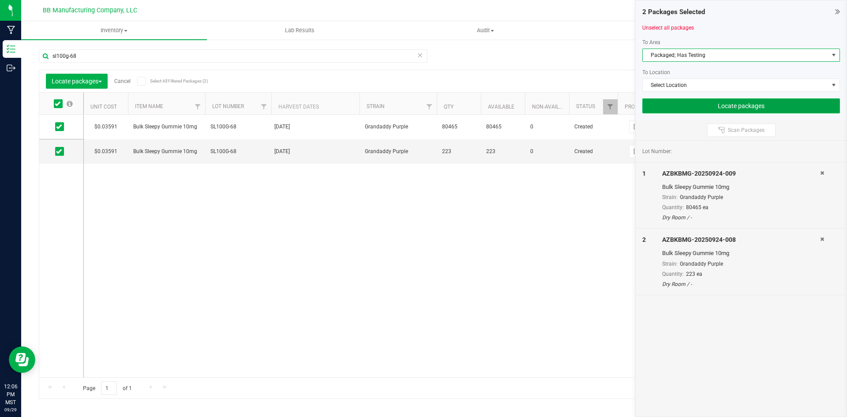
click at [771, 106] on button "Locate packages" at bounding box center [741, 105] width 198 height 15
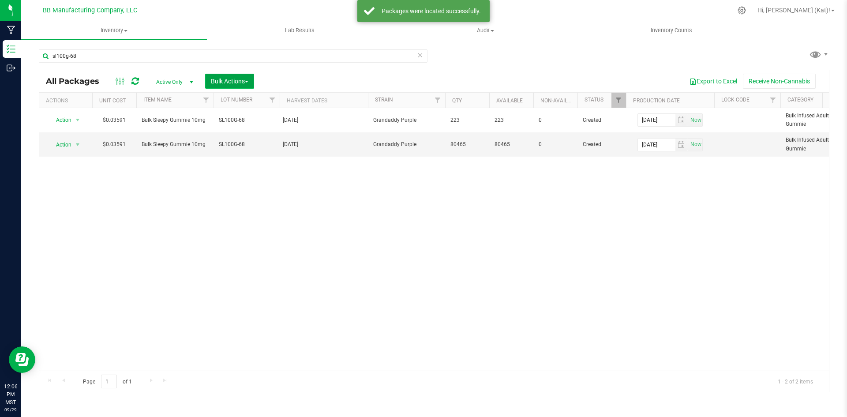
click at [229, 84] on span "Bulk Actions" at bounding box center [230, 81] width 38 height 7
click at [258, 167] on span "Lock/Unlock packages" at bounding box center [240, 165] width 60 height 7
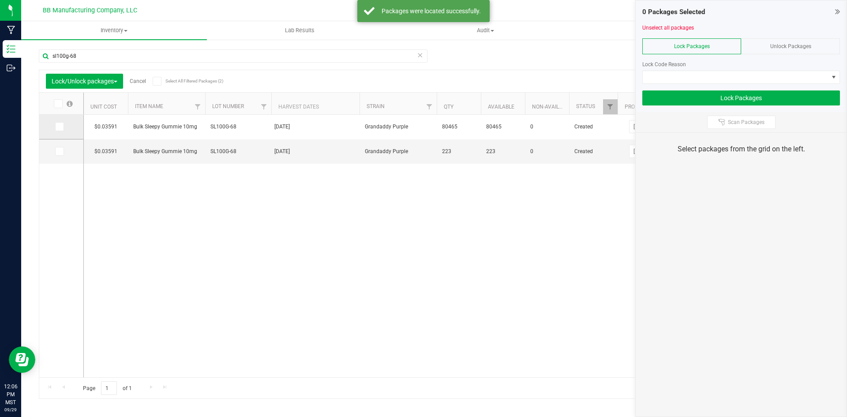
click at [59, 127] on icon at bounding box center [59, 127] width 6 height 0
click at [0, 0] on input "checkbox" at bounding box center [0, 0] width 0 height 0
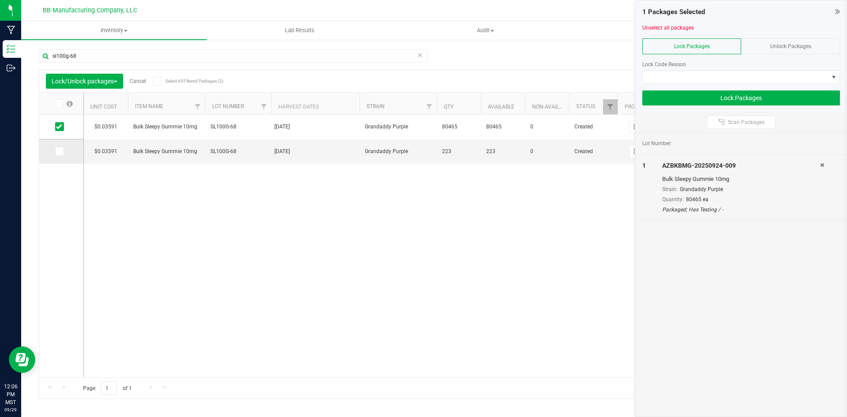
click at [58, 151] on icon at bounding box center [59, 151] width 6 height 0
click at [0, 0] on input "checkbox" at bounding box center [0, 0] width 0 height 0
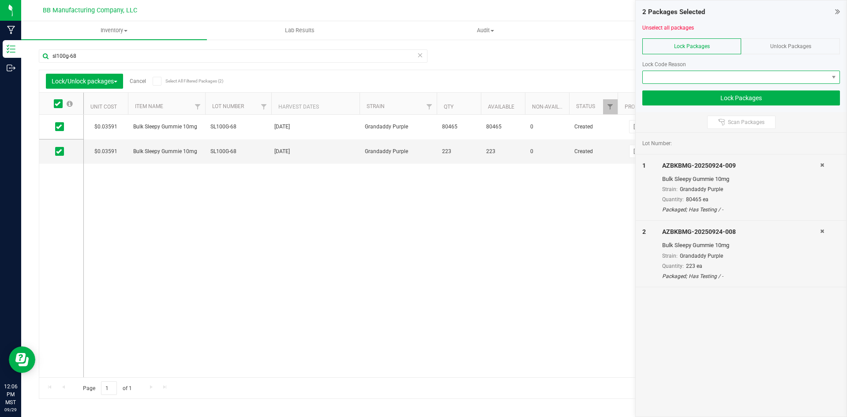
click at [705, 75] on span at bounding box center [736, 77] width 186 height 12
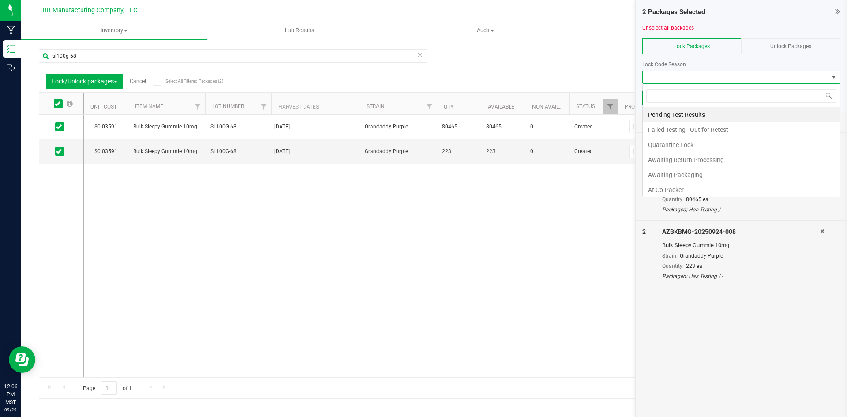
scroll to position [13, 198]
click at [712, 177] on li "Awaiting Packaging" at bounding box center [741, 174] width 197 height 15
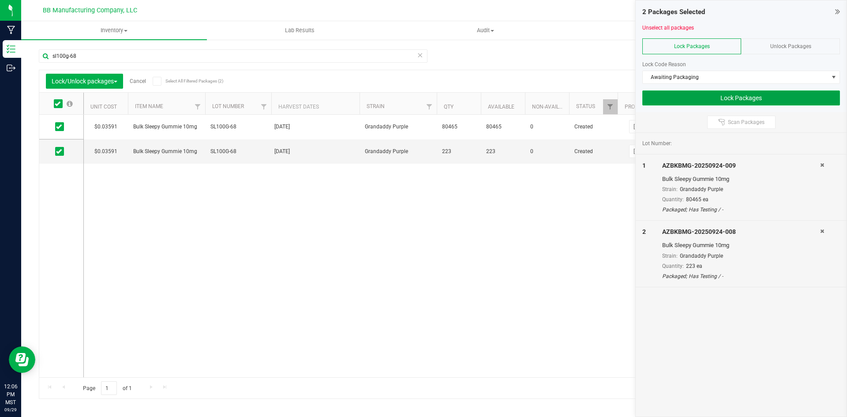
click at [756, 101] on button "Lock Packages" at bounding box center [741, 97] width 198 height 15
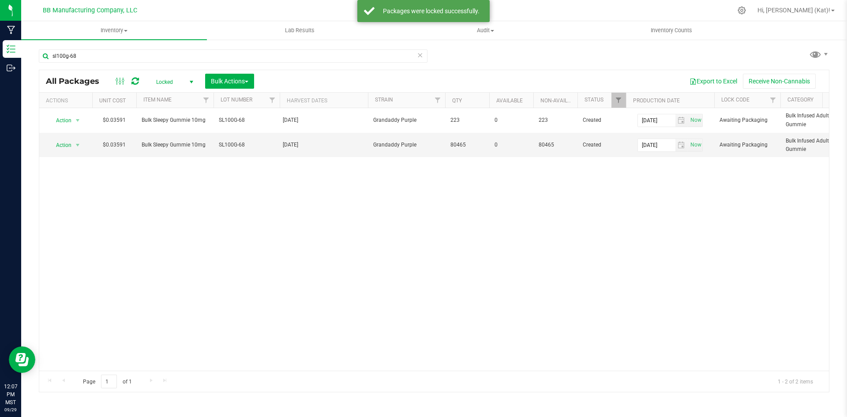
click at [184, 78] on span "Locked" at bounding box center [173, 82] width 49 height 12
click at [177, 93] on li "Active Only" at bounding box center [173, 96] width 48 height 13
